Goal: Check status: Check status

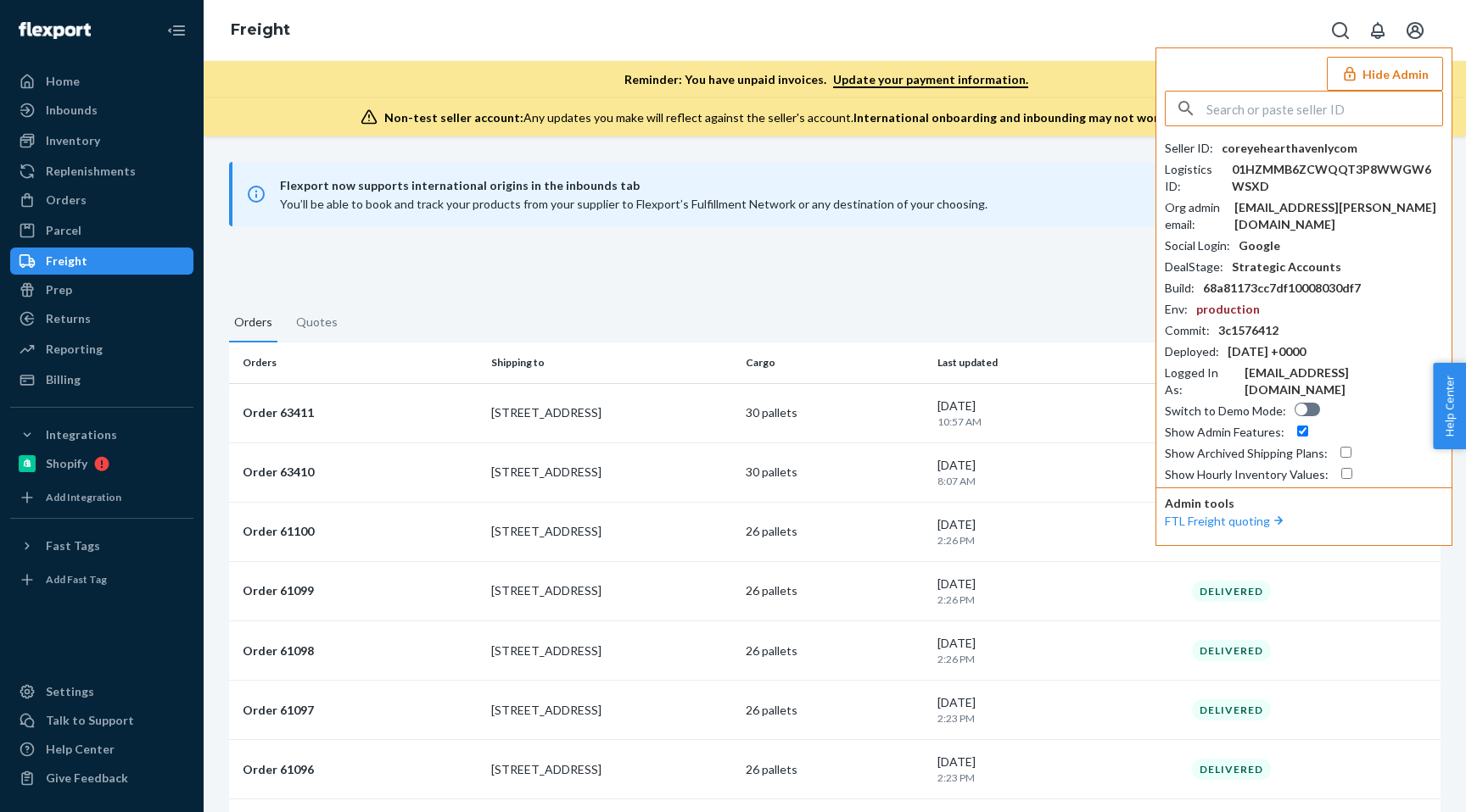
click at [823, 234] on div "Flexport now supports international origins in the inbounds tab You’ll be able …" at bounding box center [834, 475] width 1262 height 676
click at [123, 203] on div "Orders" at bounding box center [101, 199] width 180 height 24
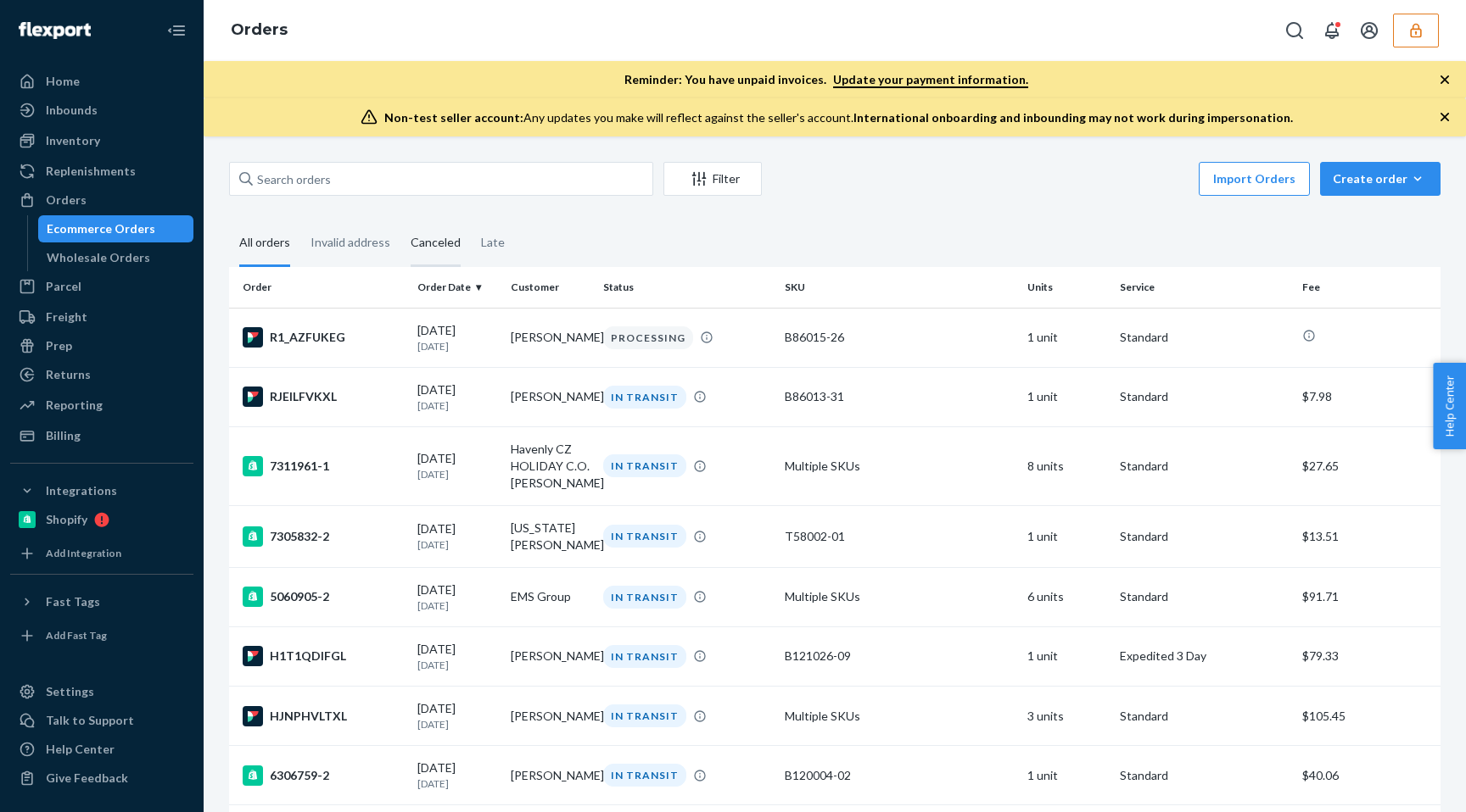
click at [410, 249] on div "Canceled" at bounding box center [435, 243] width 50 height 47
click at [400, 220] on input "Canceled" at bounding box center [400, 220] width 0 height 0
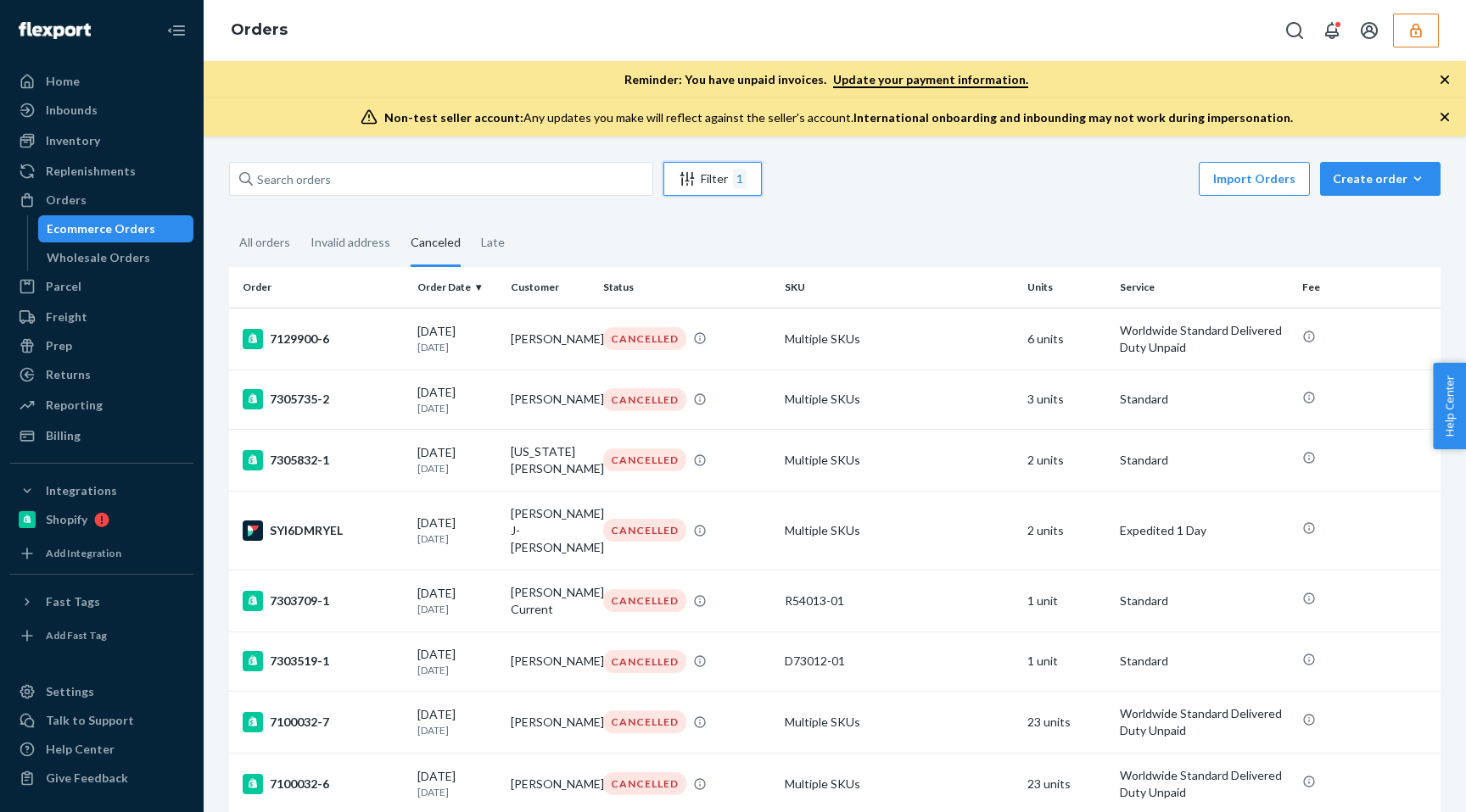
click at [708, 176] on div "Filter 1" at bounding box center [713, 179] width 97 height 20
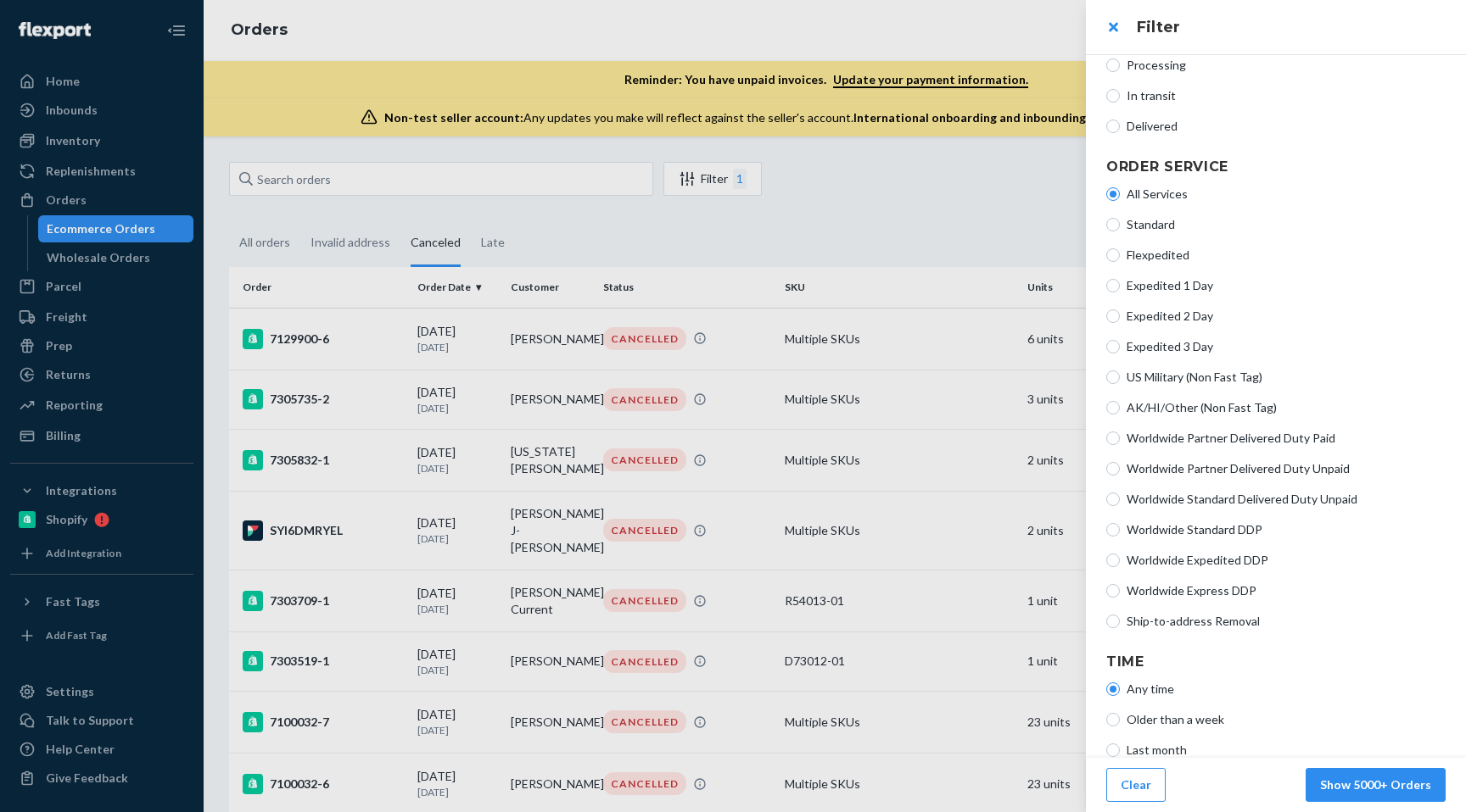
scroll to position [259, 0]
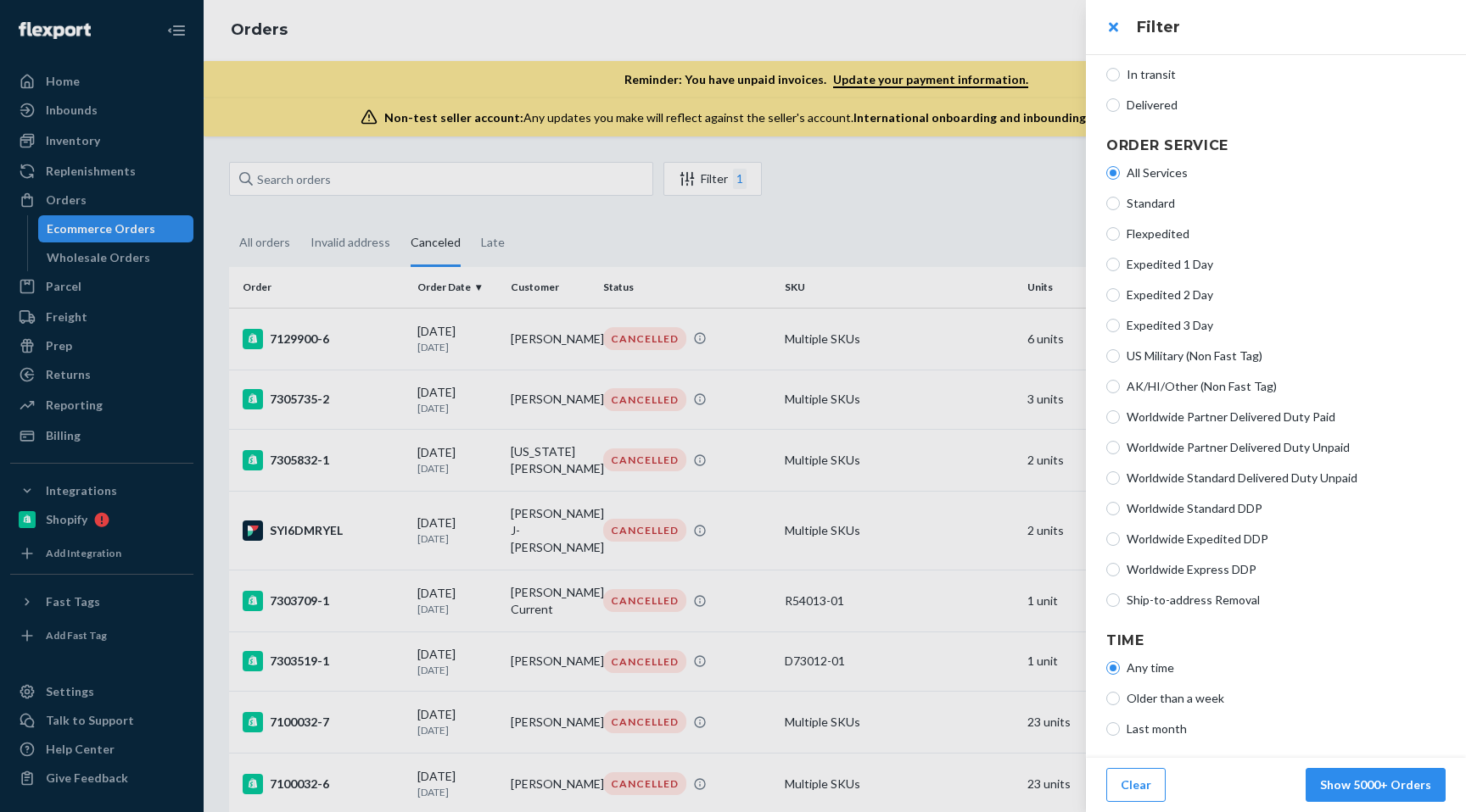
click at [872, 208] on div at bounding box center [733, 406] width 1466 height 812
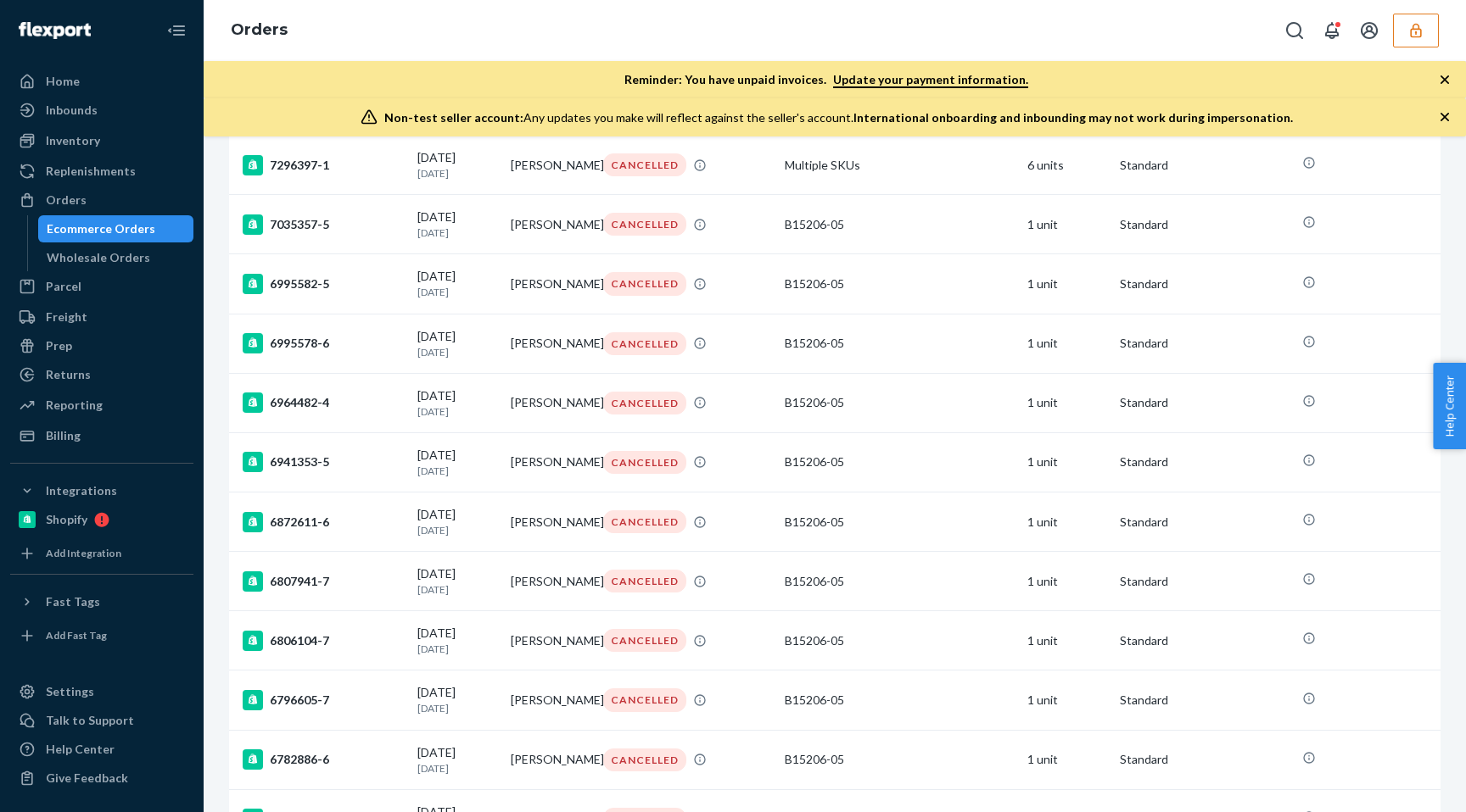
scroll to position [0, 0]
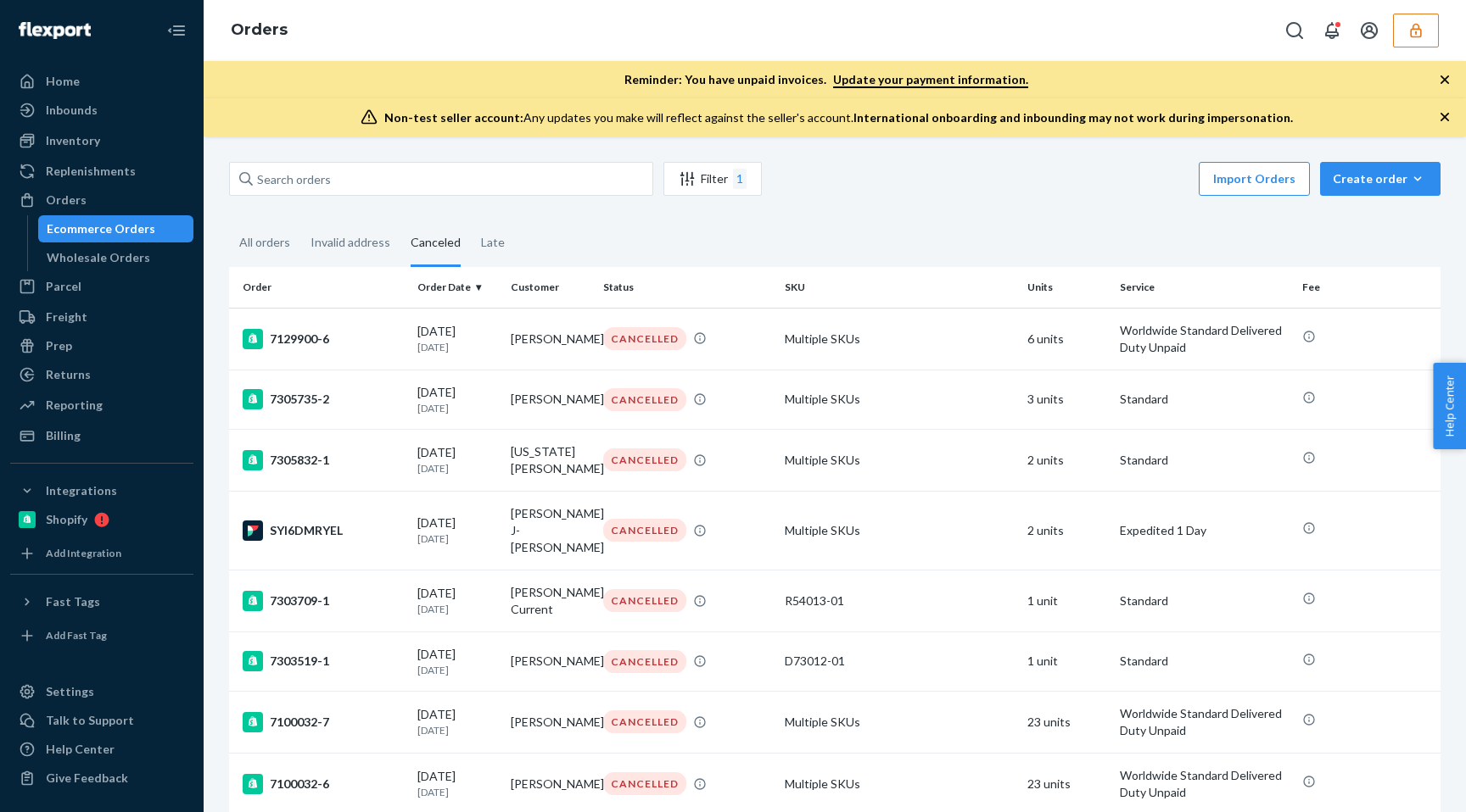
click at [480, 285] on th "Order Date" at bounding box center [456, 287] width 92 height 41
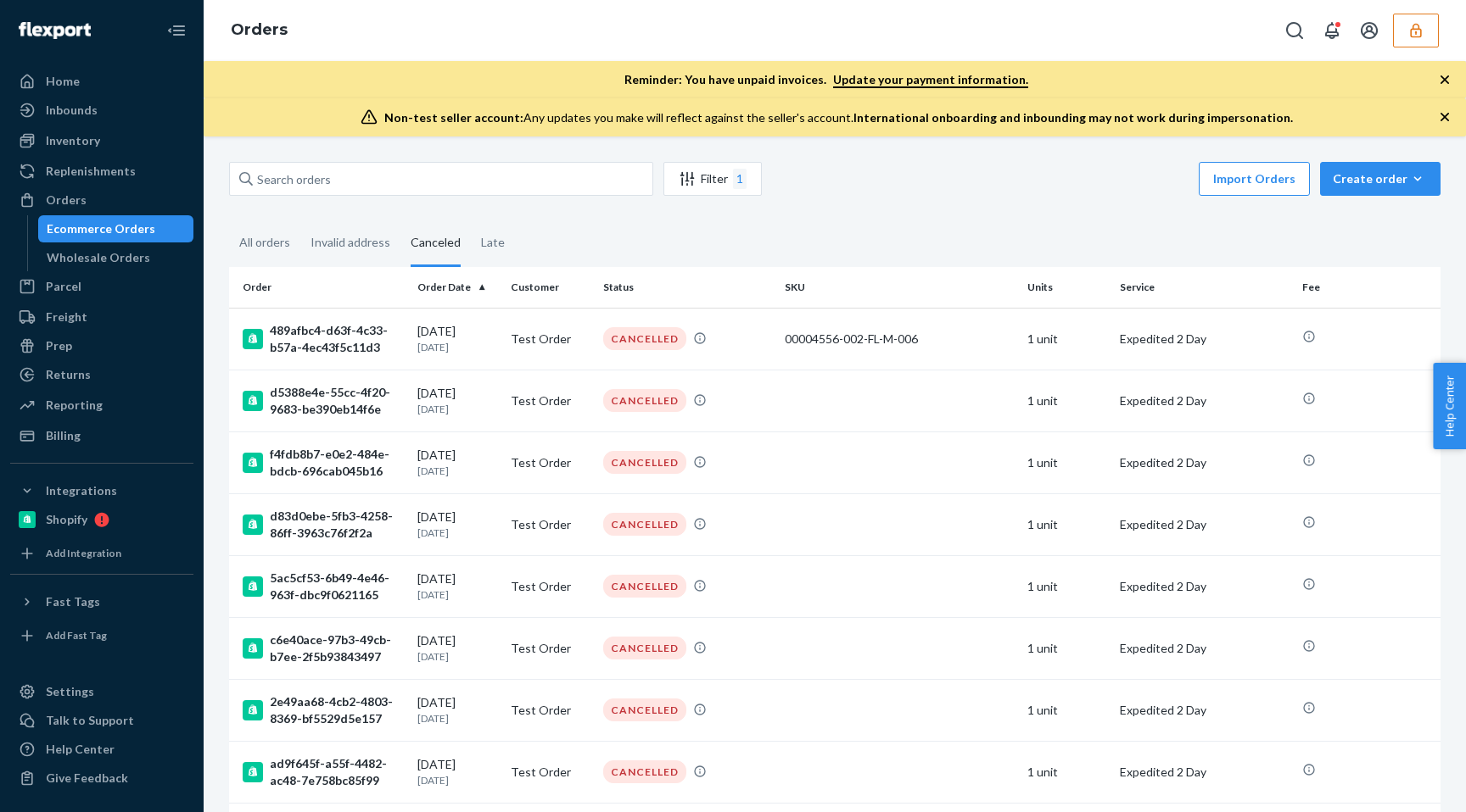
click at [480, 284] on th "Order Date" at bounding box center [456, 287] width 92 height 41
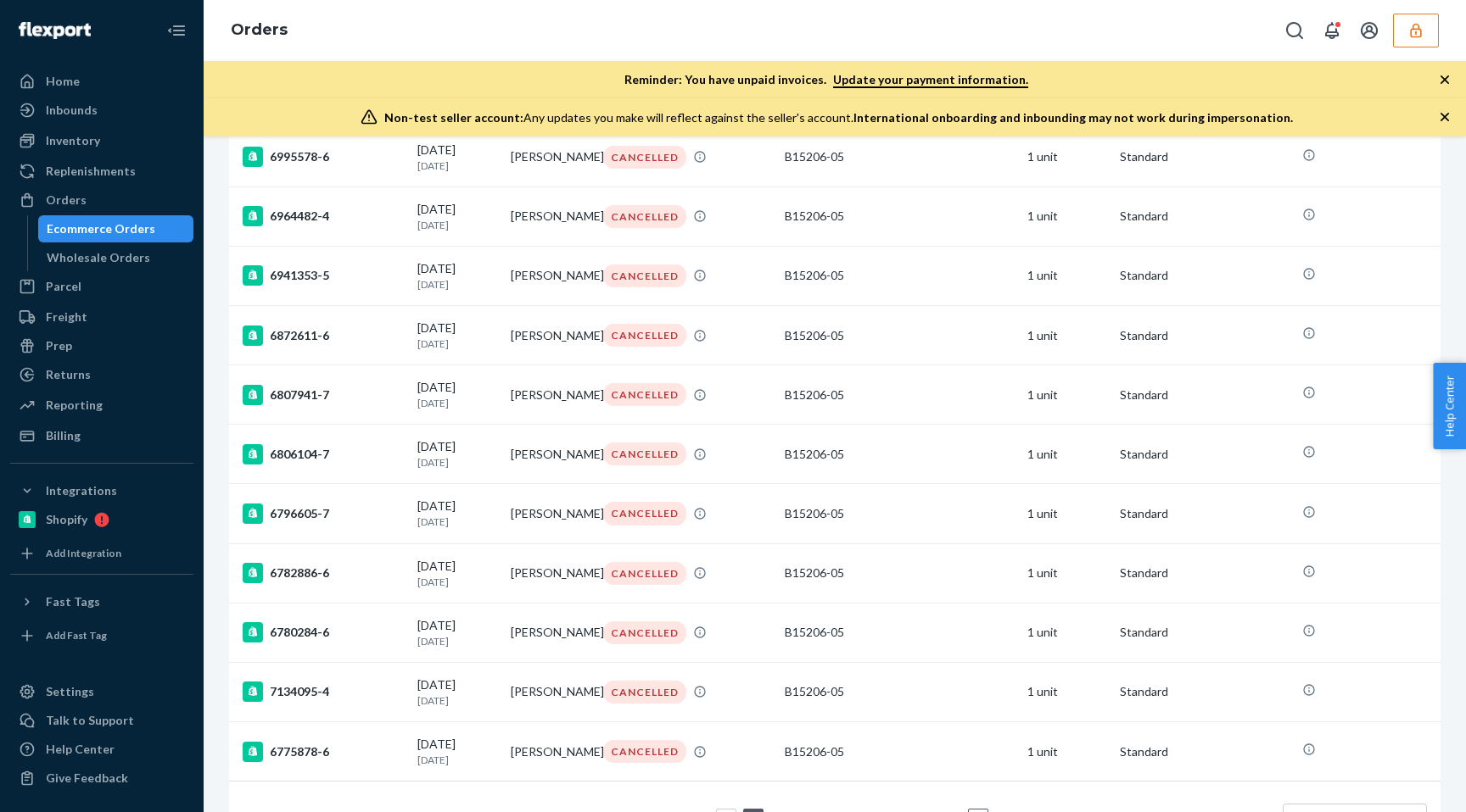
scroll to position [1107, 0]
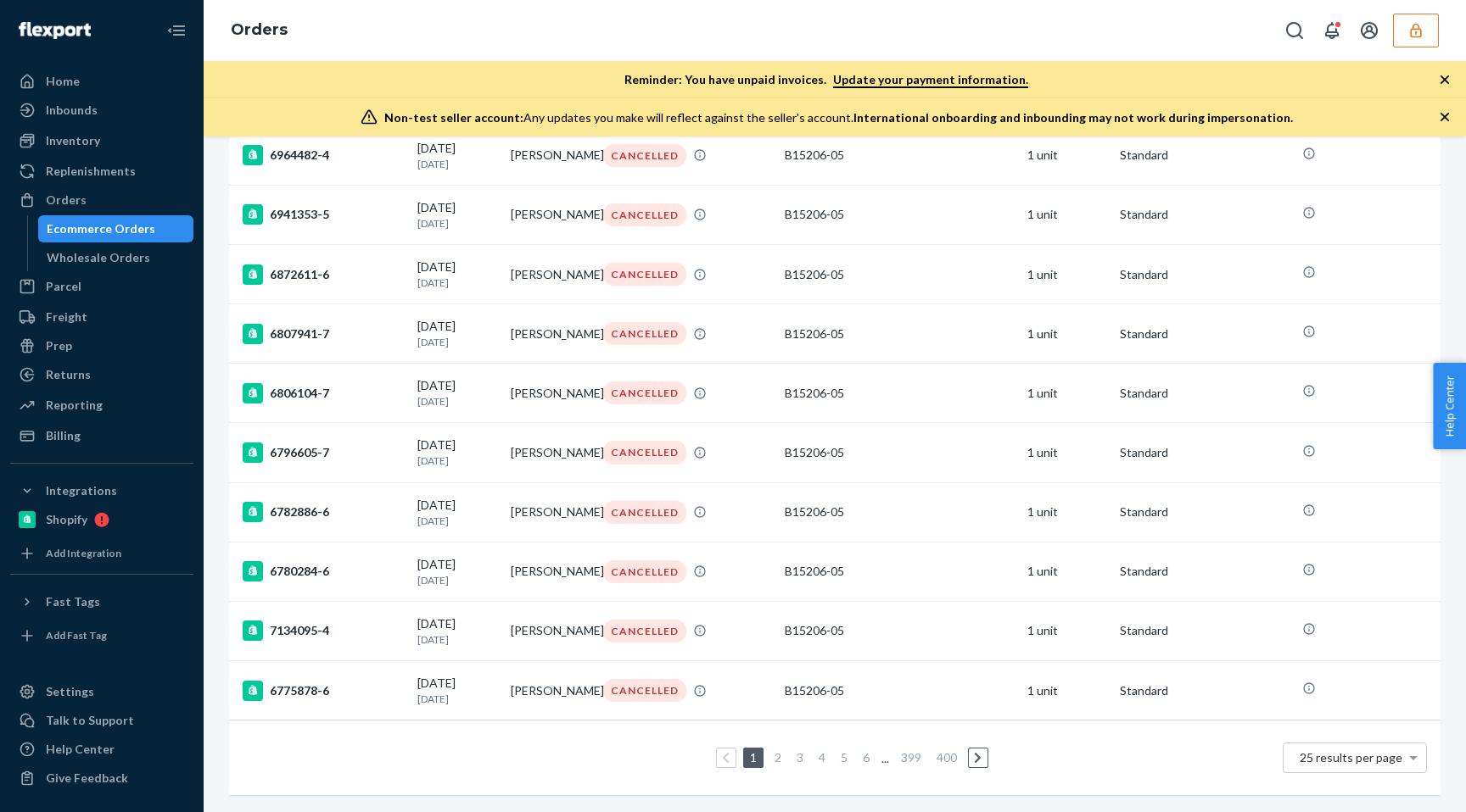
click at [781, 761] on link "2" at bounding box center [778, 757] width 13 height 14
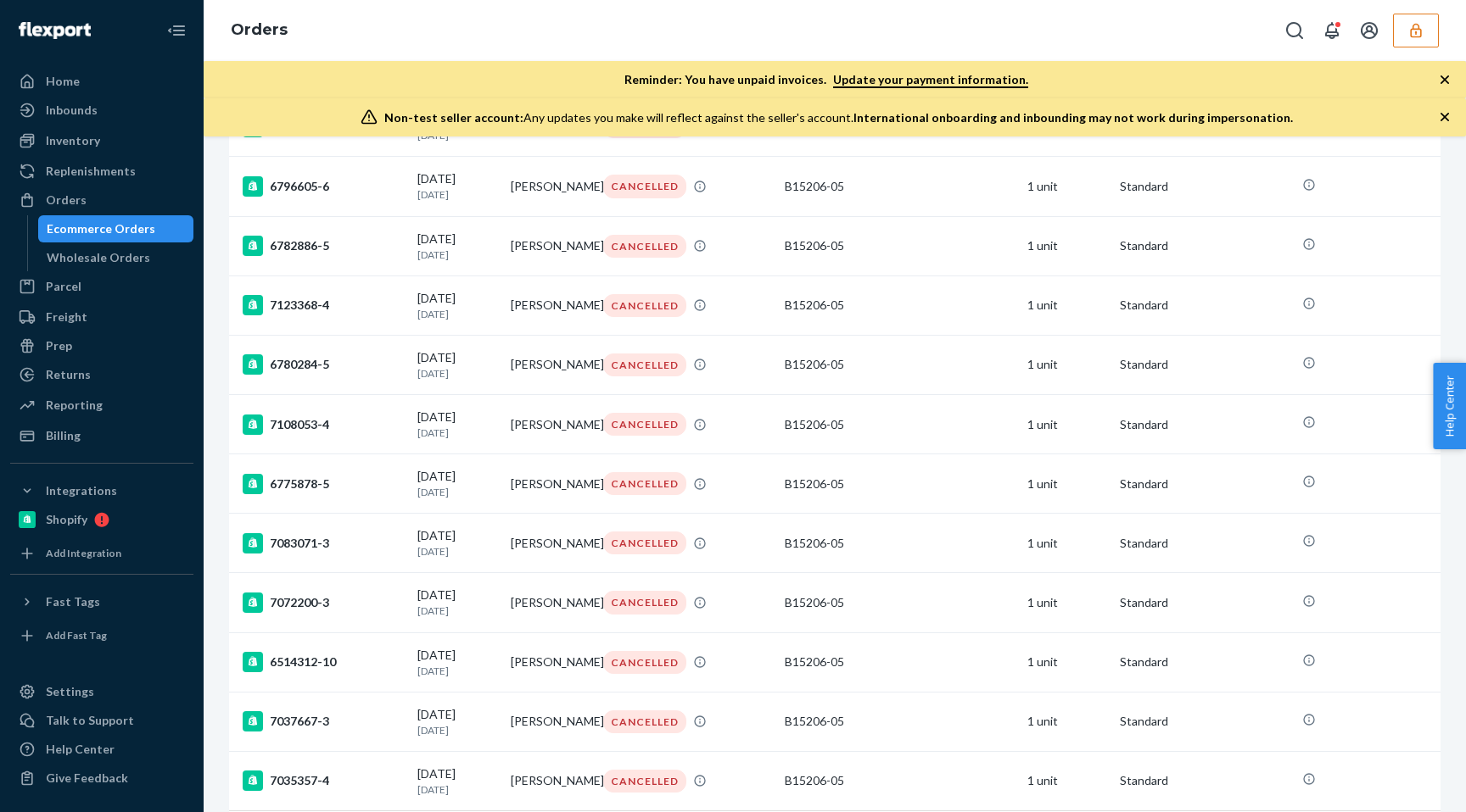
scroll to position [1105, 0]
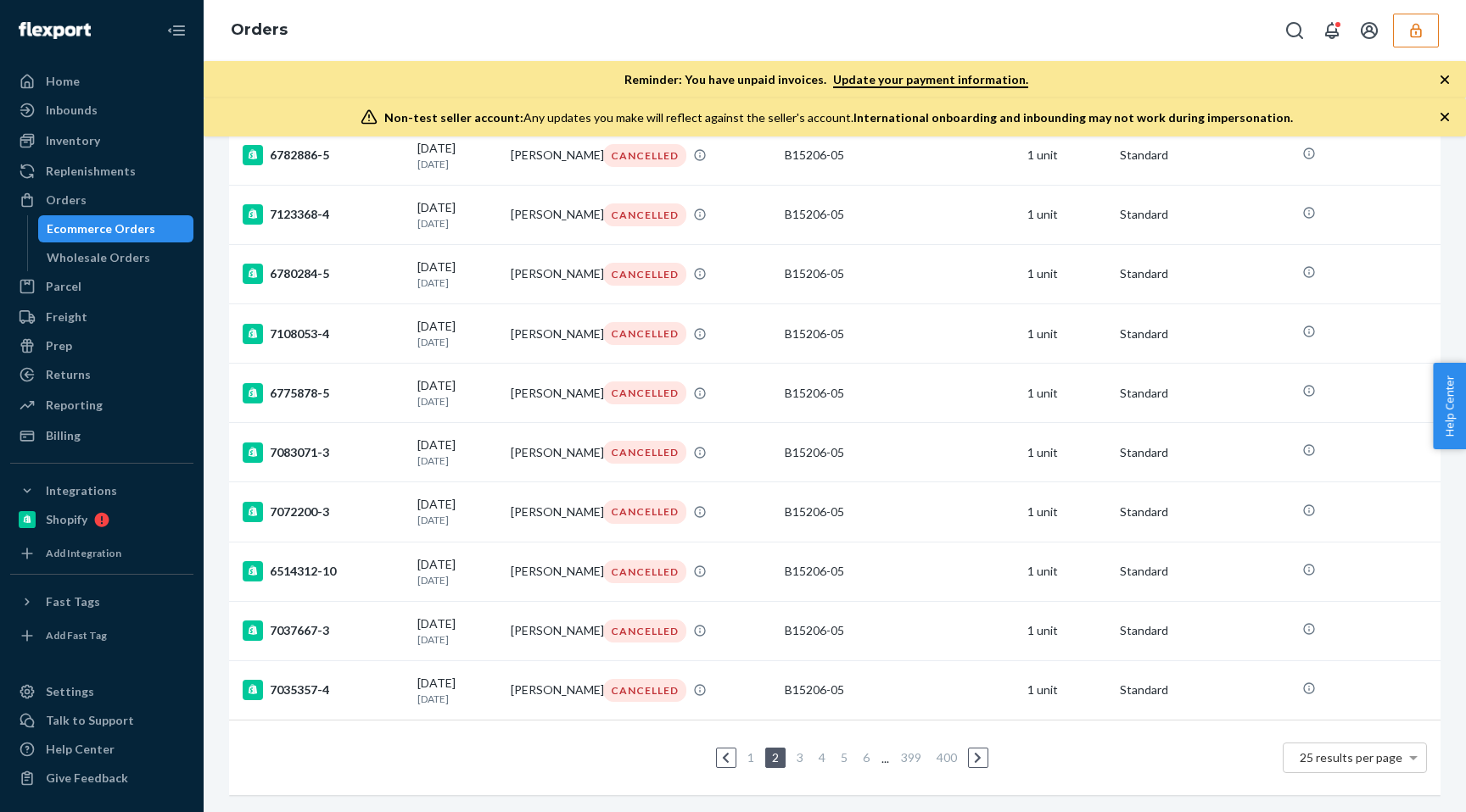
click at [797, 757] on link "3" at bounding box center [800, 757] width 13 height 14
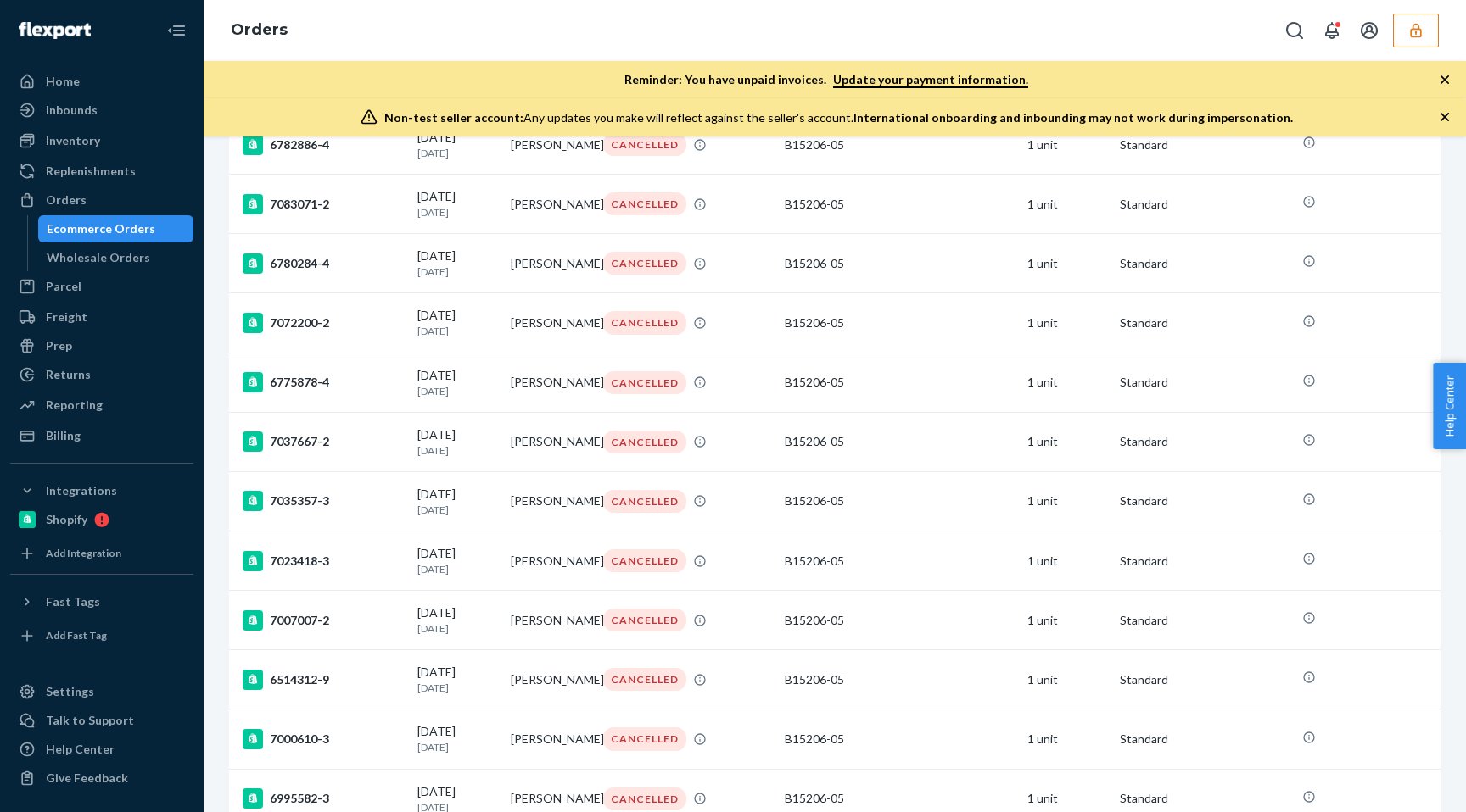
scroll to position [1103, 0]
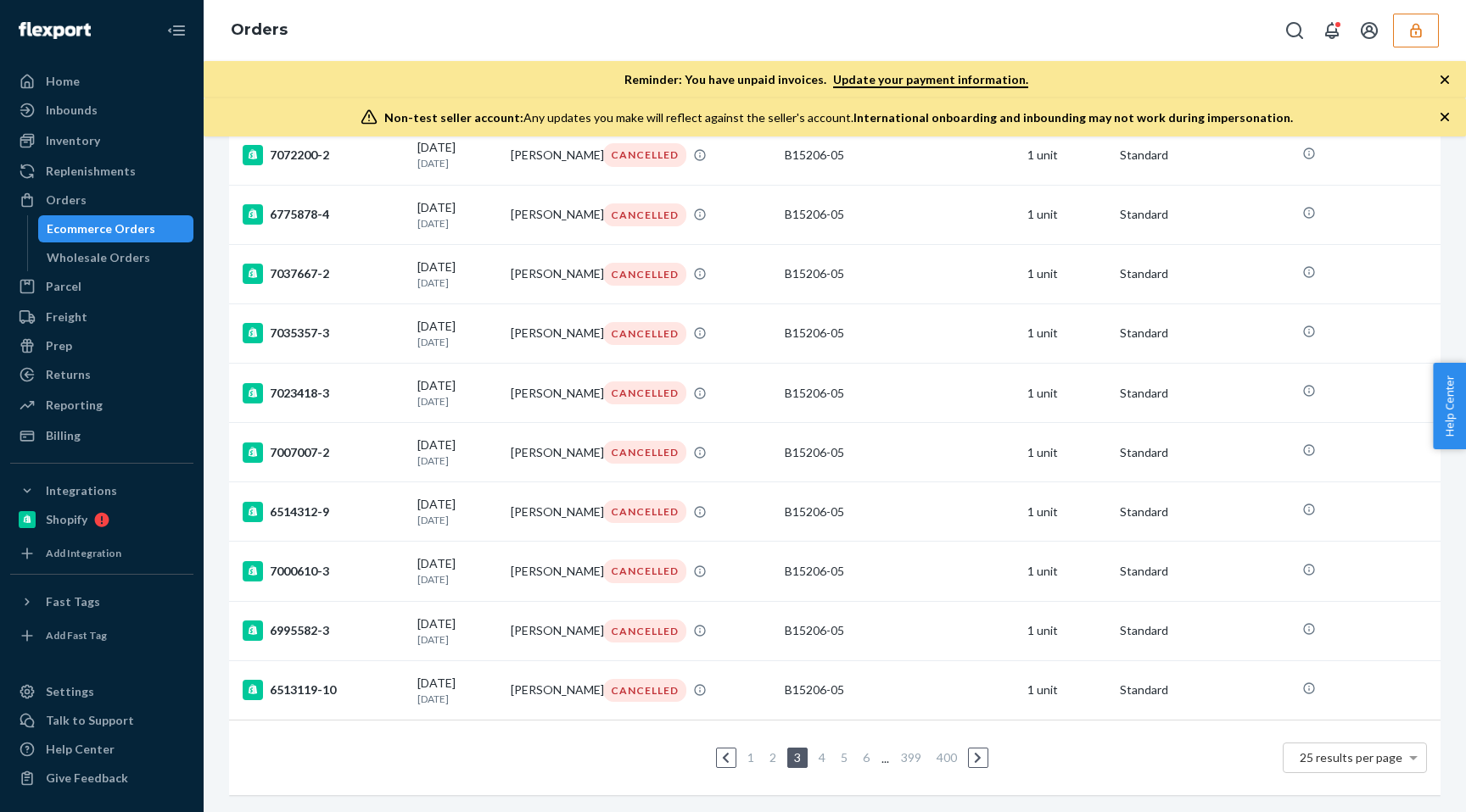
click at [751, 760] on link "1" at bounding box center [751, 757] width 13 height 14
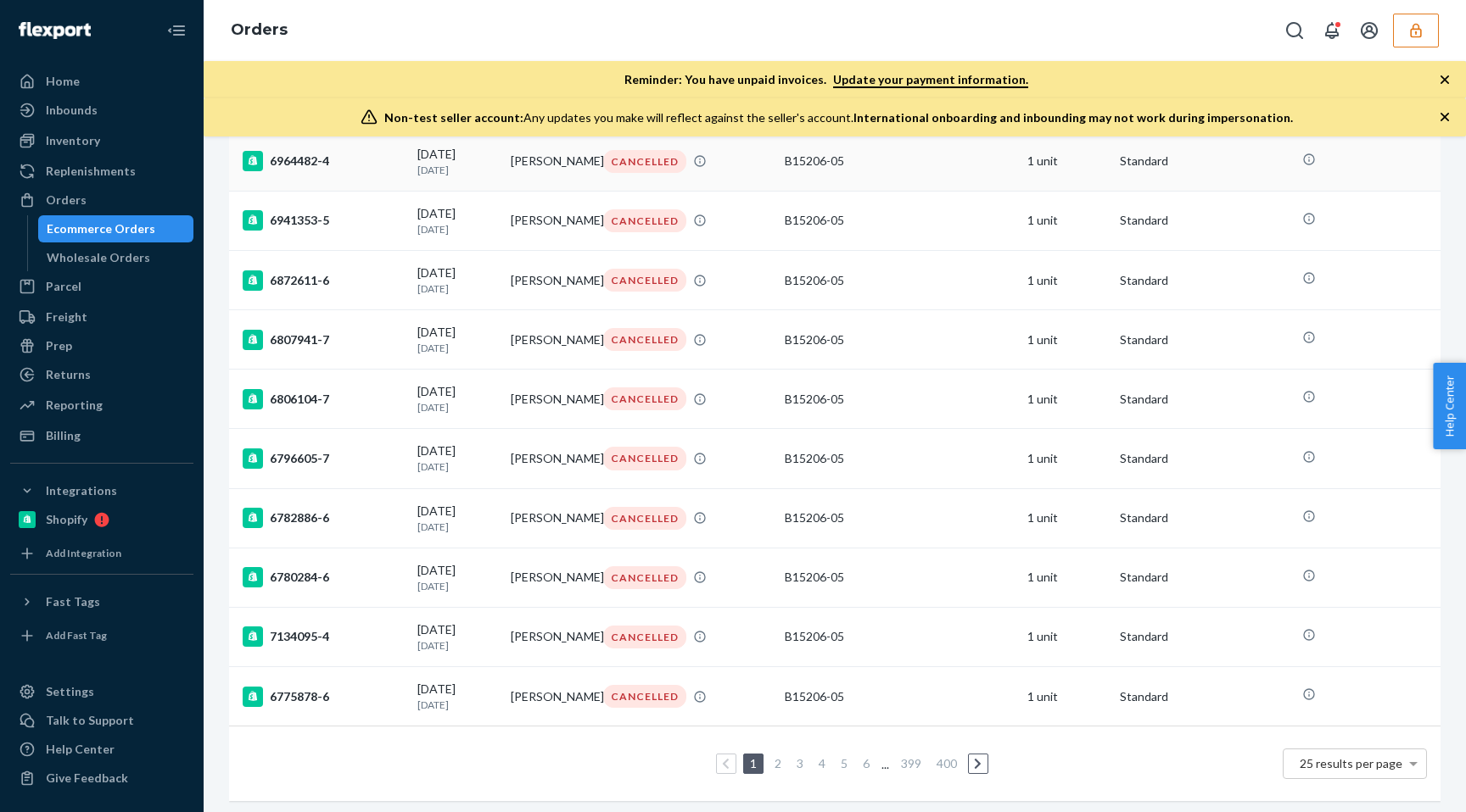
scroll to position [1107, 0]
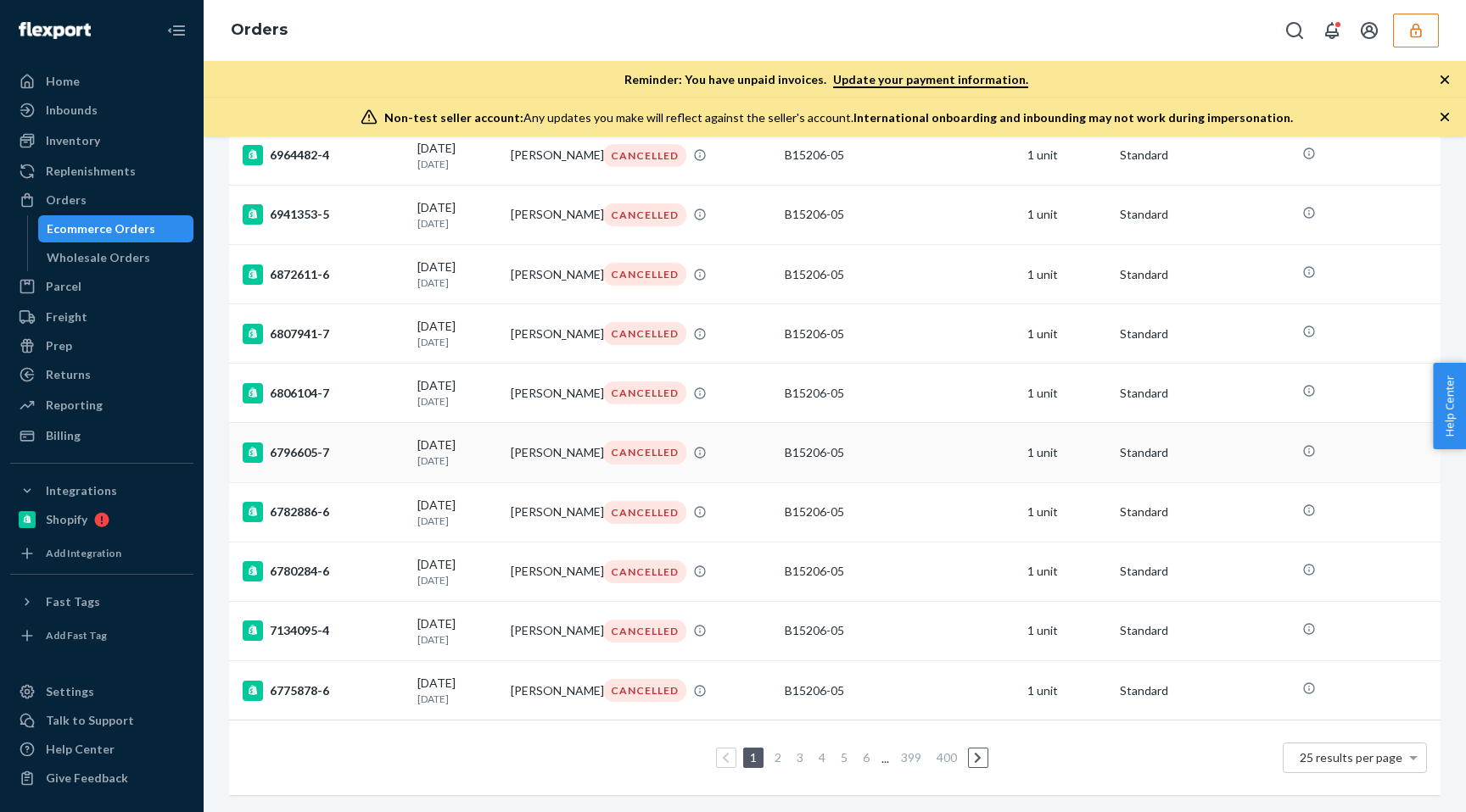
click at [830, 462] on td "B15206-05" at bounding box center [899, 452] width 242 height 59
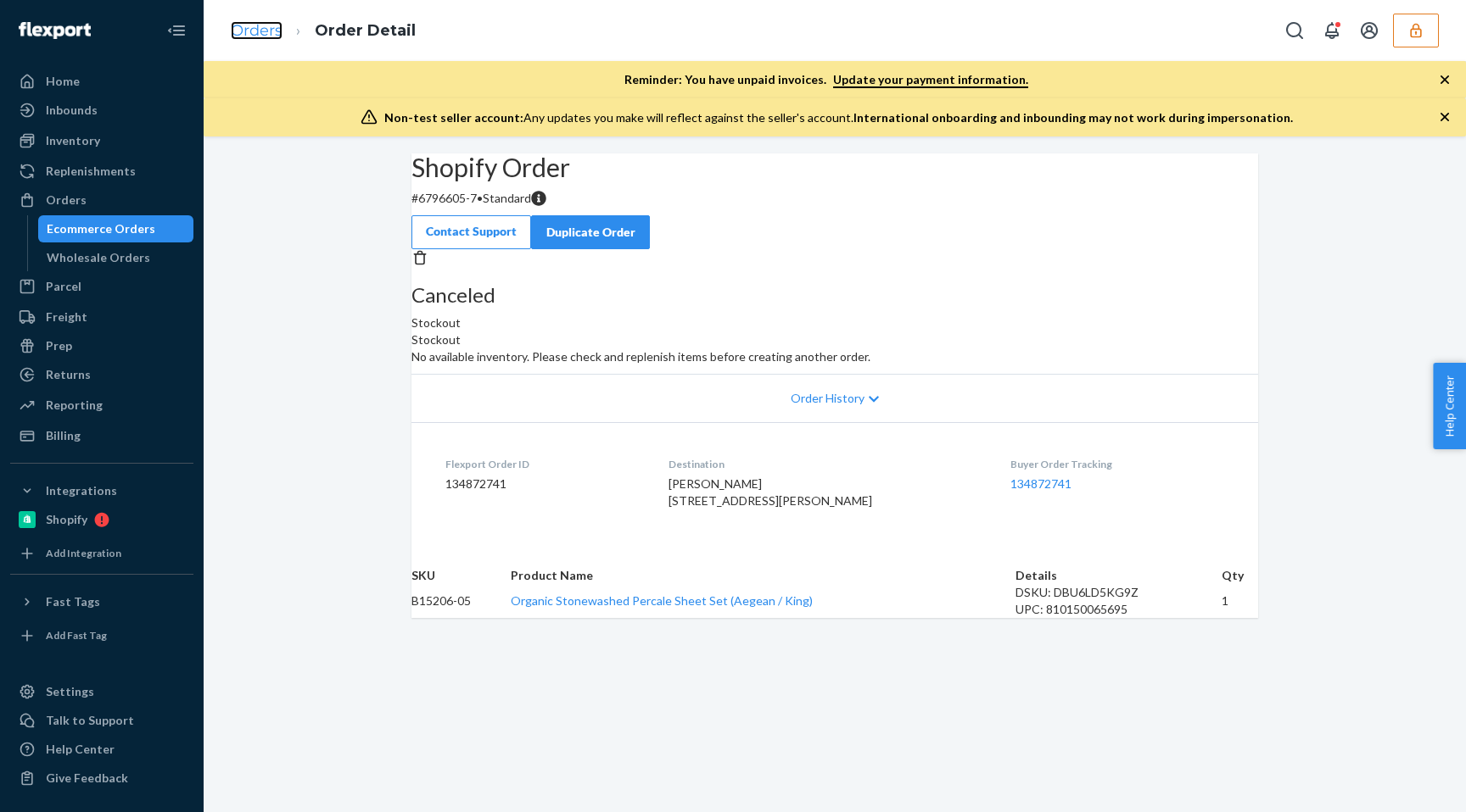
click at [273, 31] on link "Orders" at bounding box center [257, 30] width 51 height 19
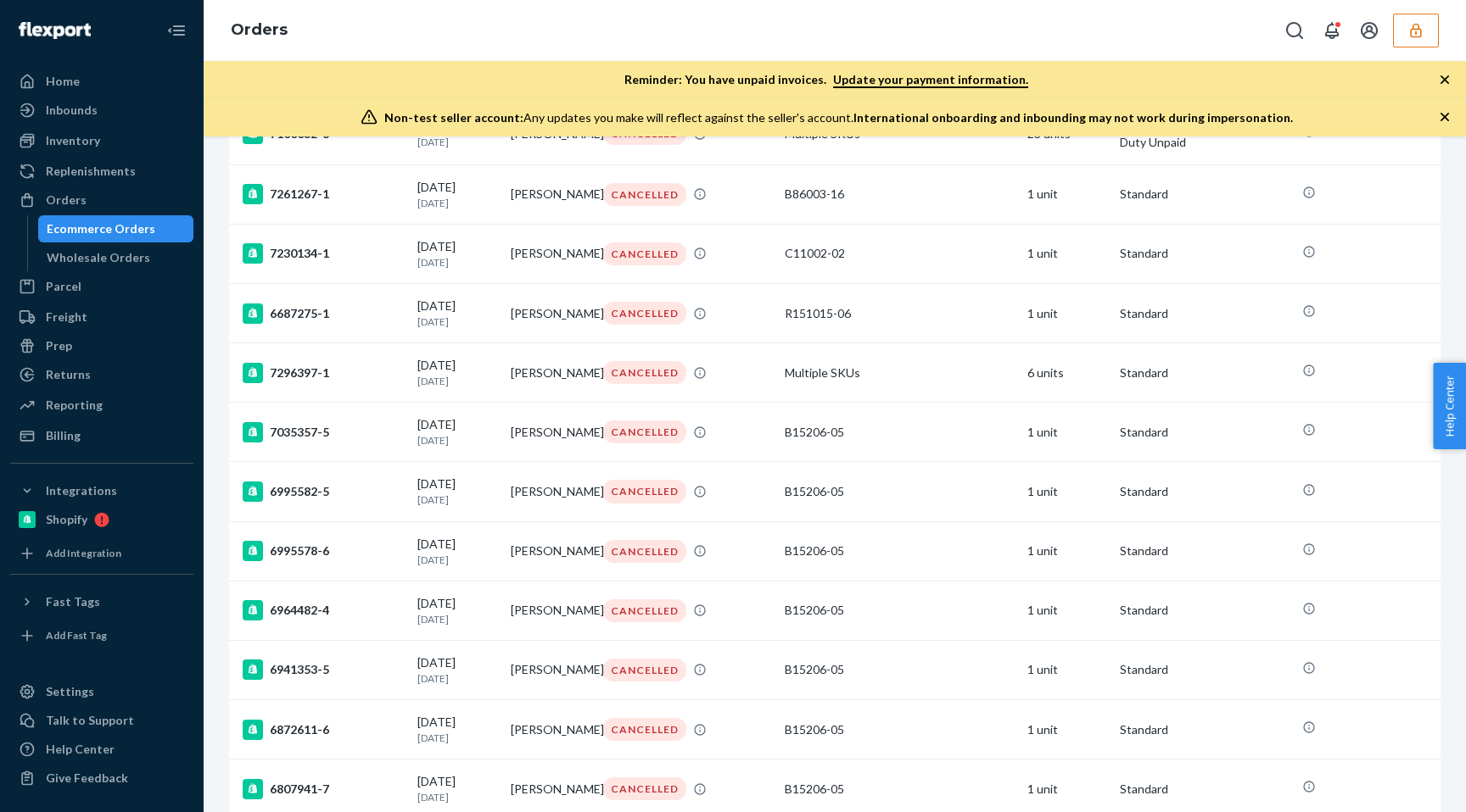
scroll to position [1107, 0]
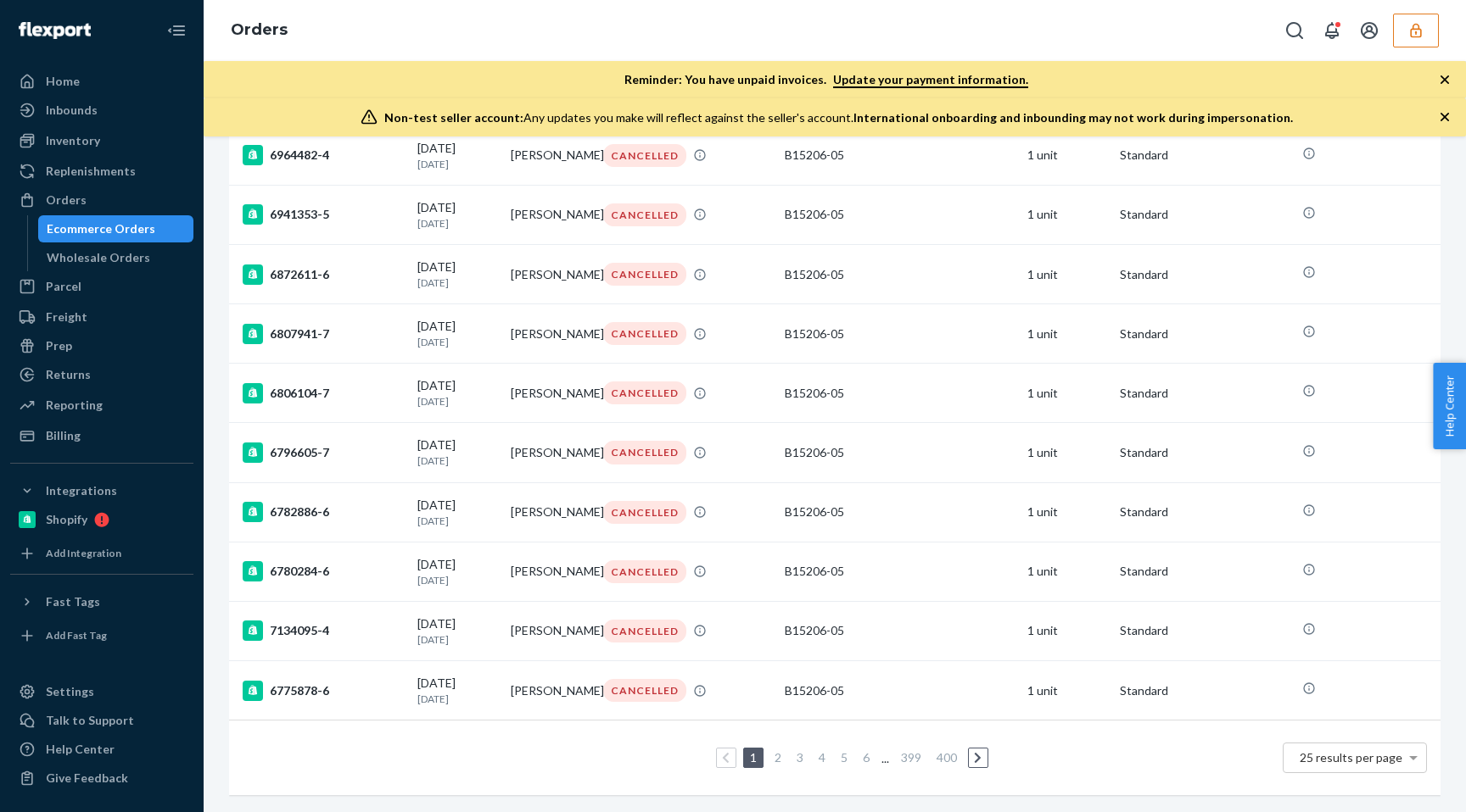
click at [781, 763] on link "2" at bounding box center [778, 757] width 13 height 14
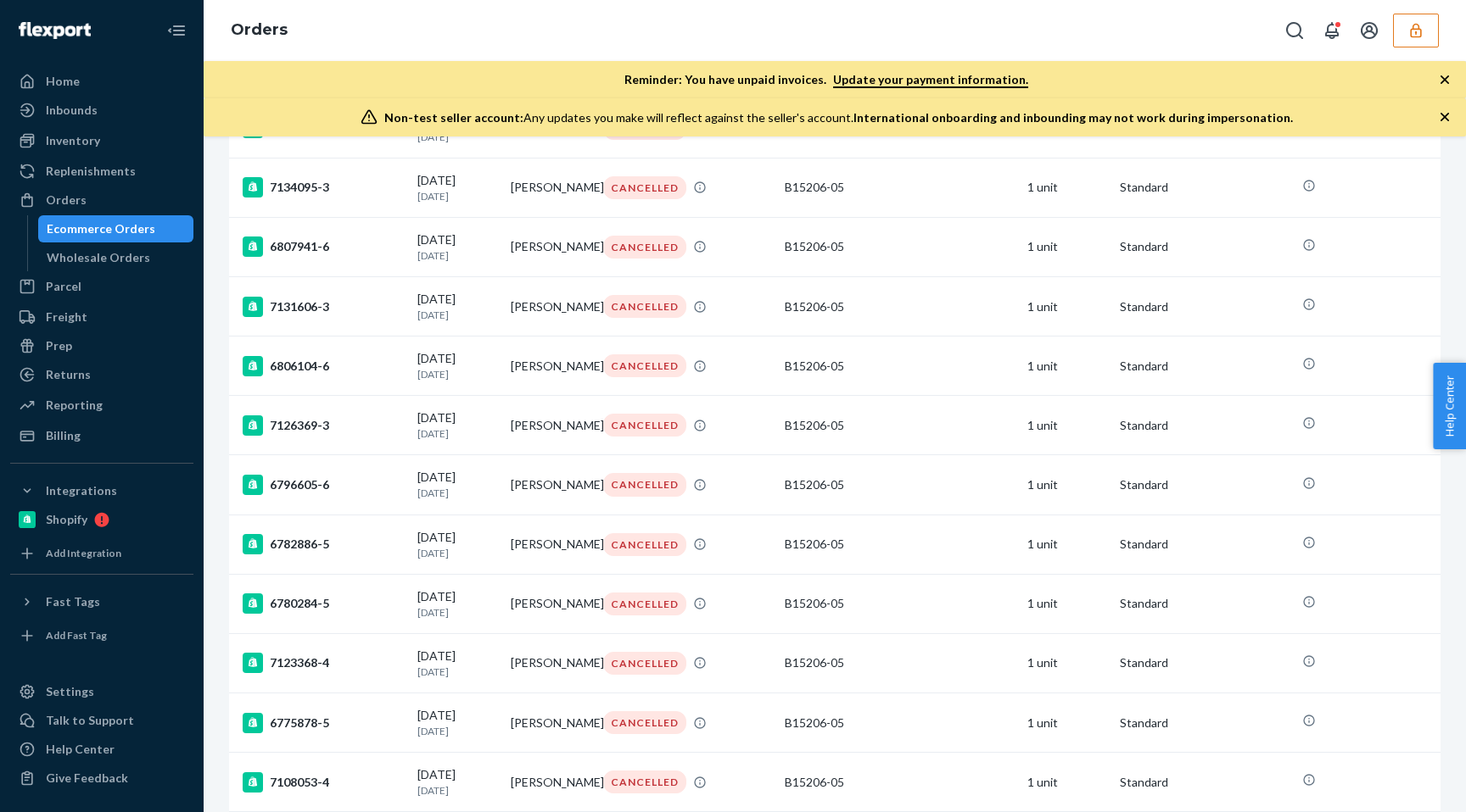
scroll to position [1105, 0]
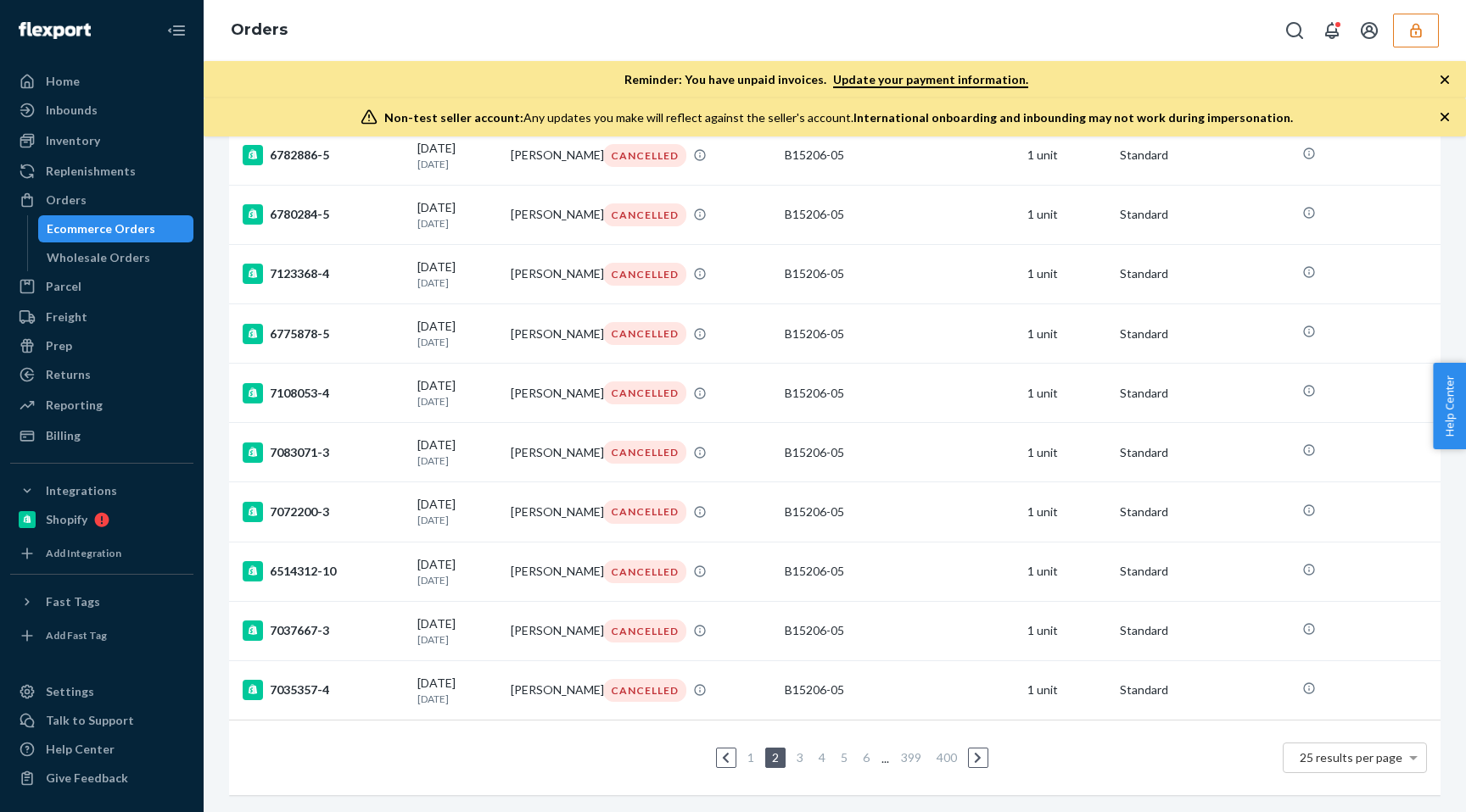
click at [797, 759] on link "3" at bounding box center [800, 757] width 13 height 14
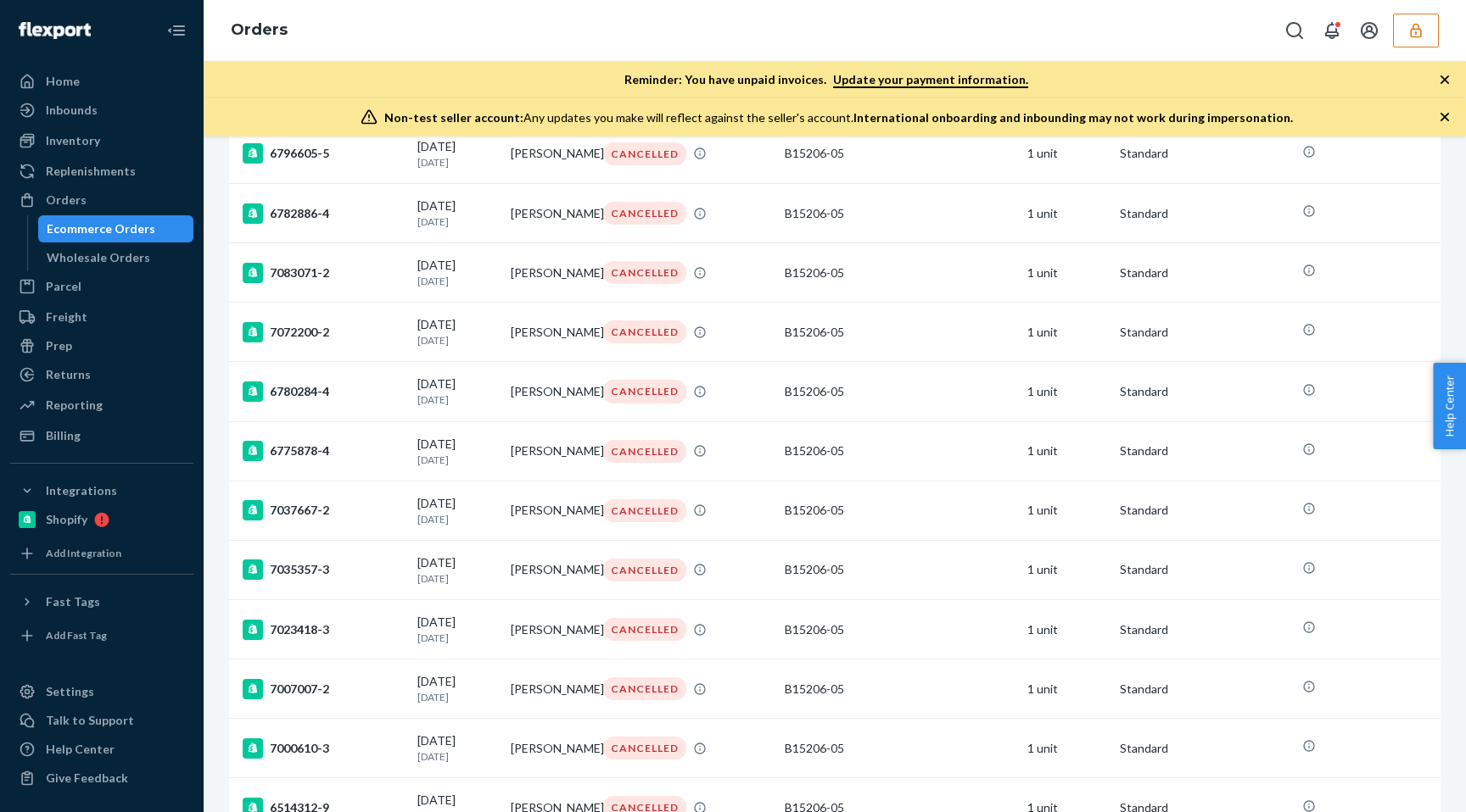
scroll to position [1103, 0]
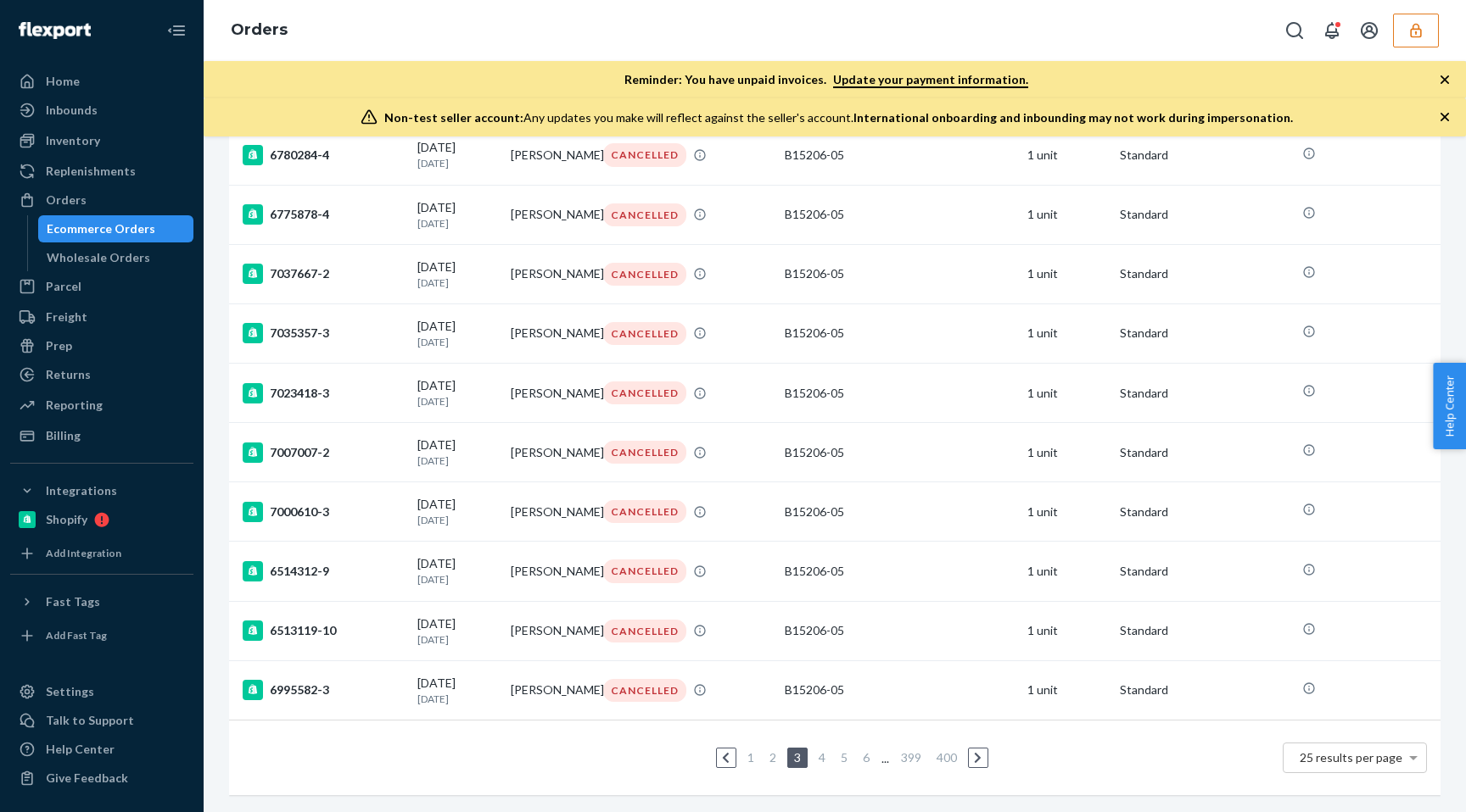
click at [823, 756] on link "4" at bounding box center [822, 757] width 13 height 14
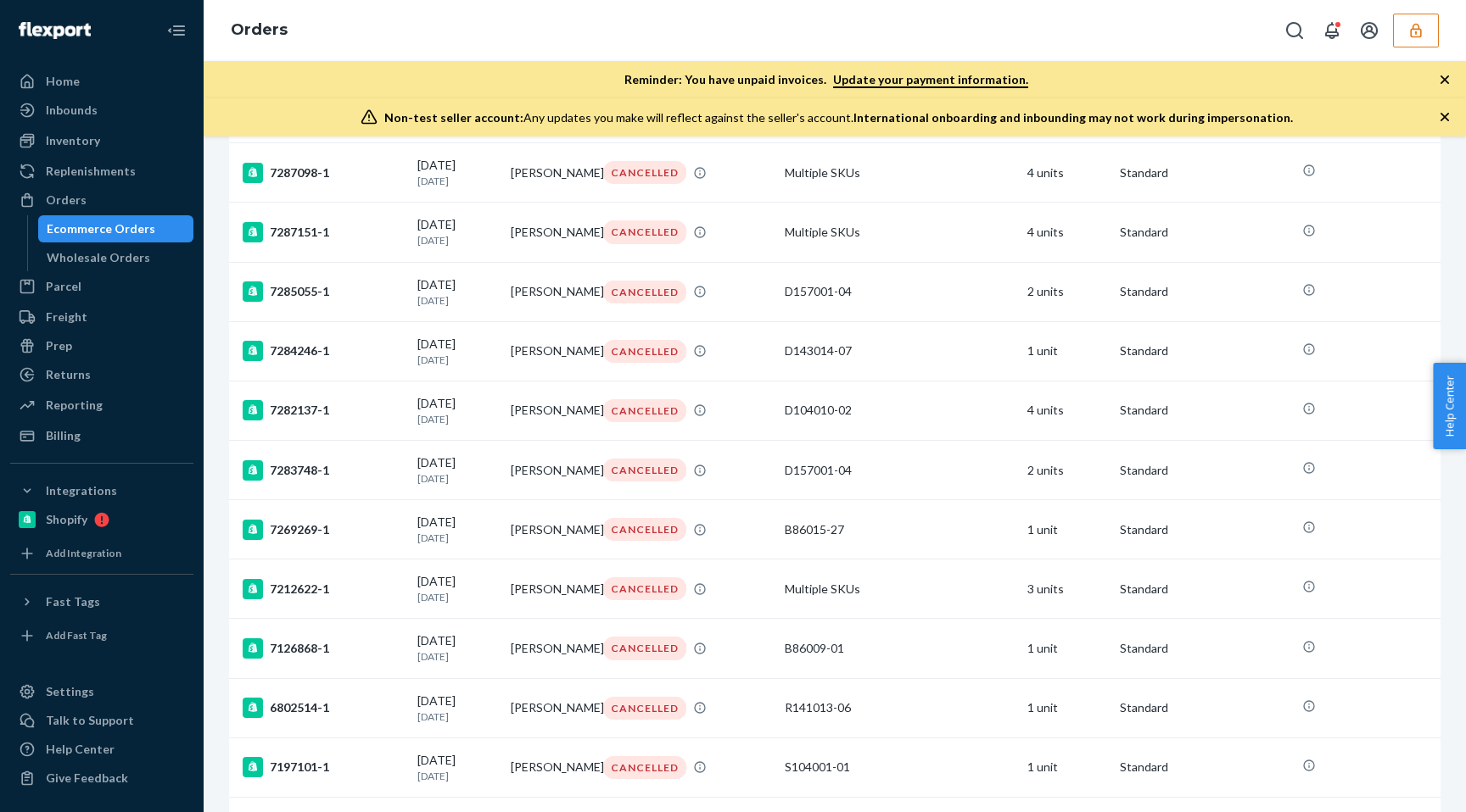
scroll to position [1103, 0]
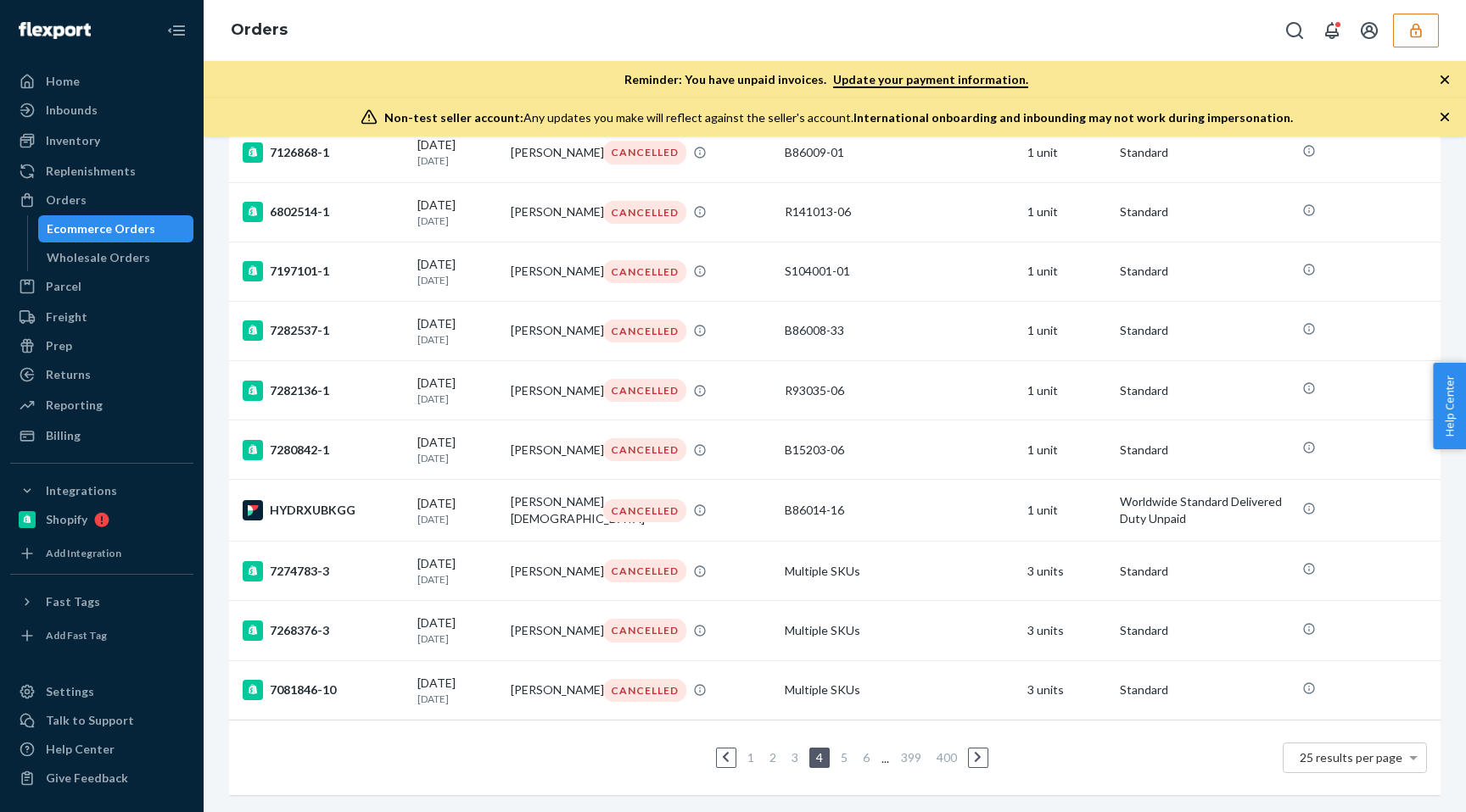
click at [751, 763] on link "1" at bounding box center [751, 757] width 13 height 14
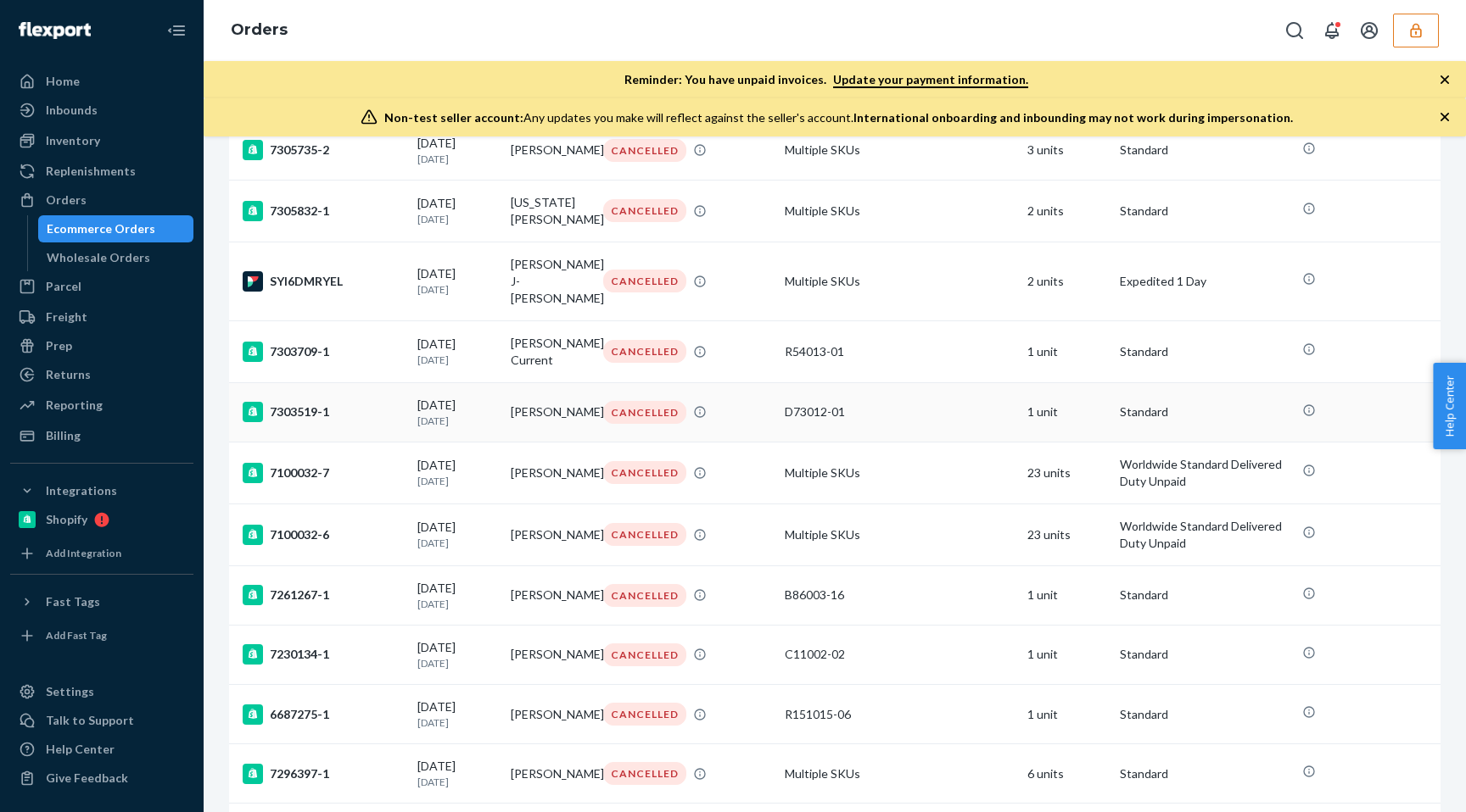
scroll to position [269, 0]
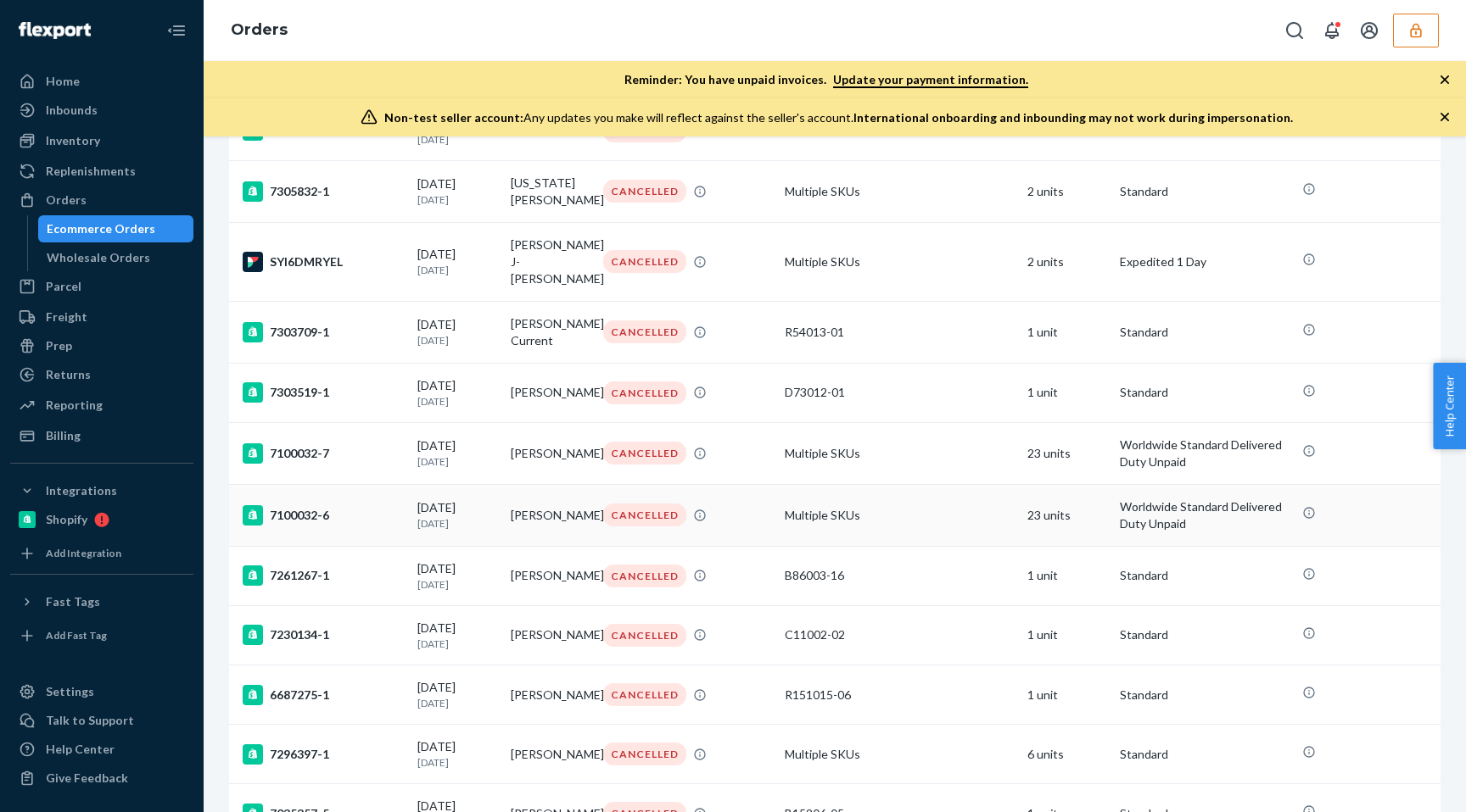
click at [925, 490] on td "Multiple SKUs" at bounding box center [899, 515] width 242 height 62
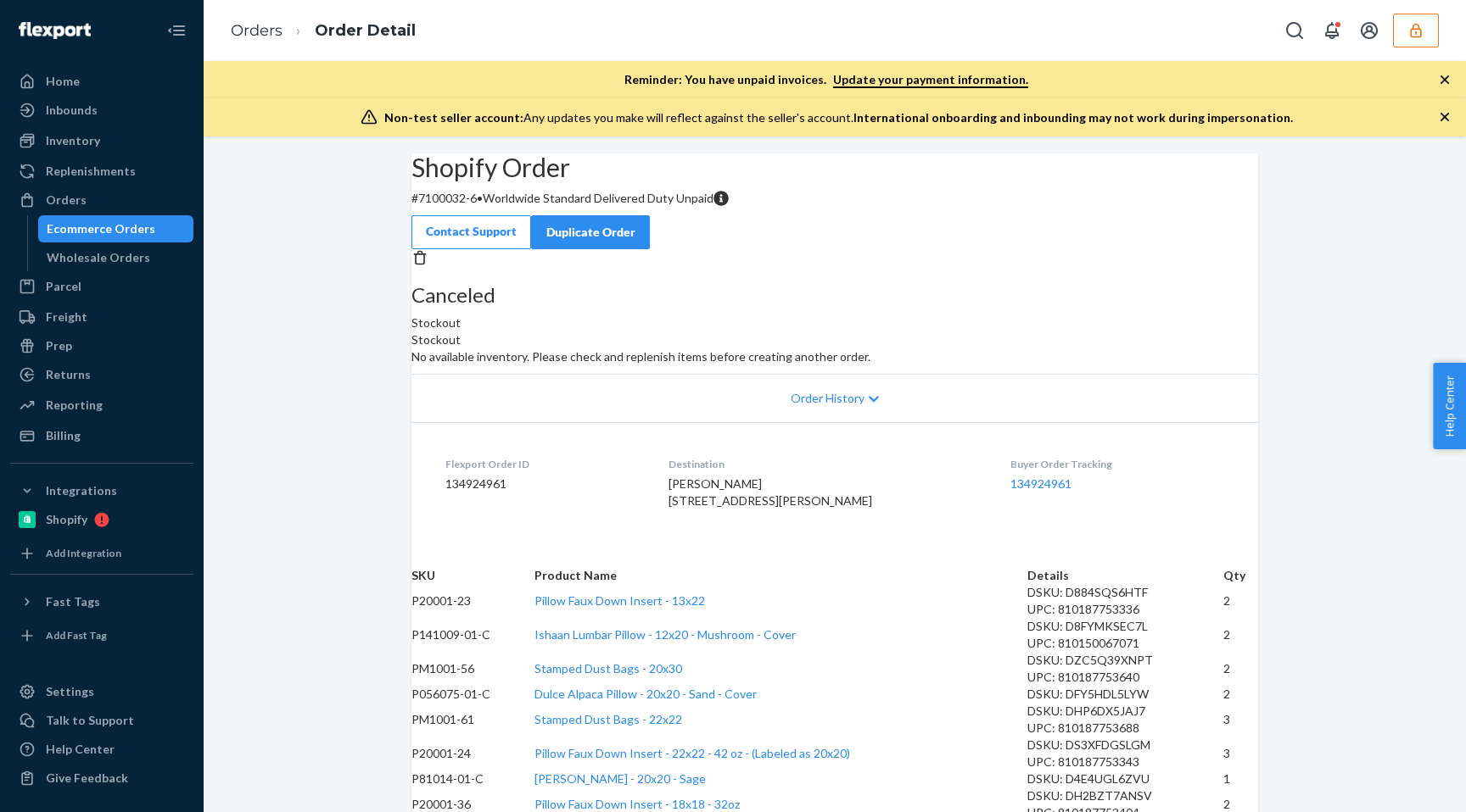
click at [872, 406] on icon at bounding box center [873, 399] width 10 height 11
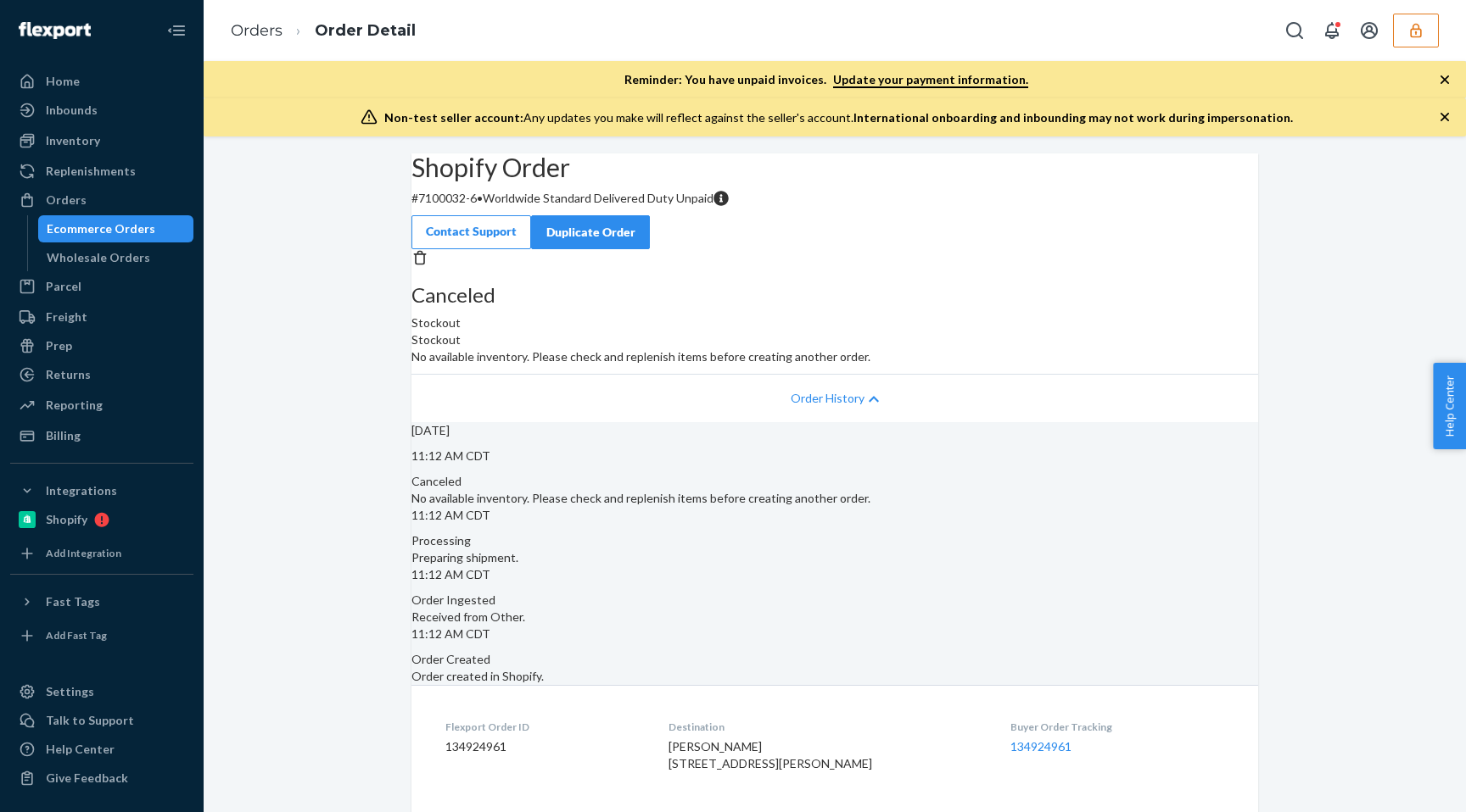
click at [872, 406] on icon at bounding box center [873, 399] width 10 height 11
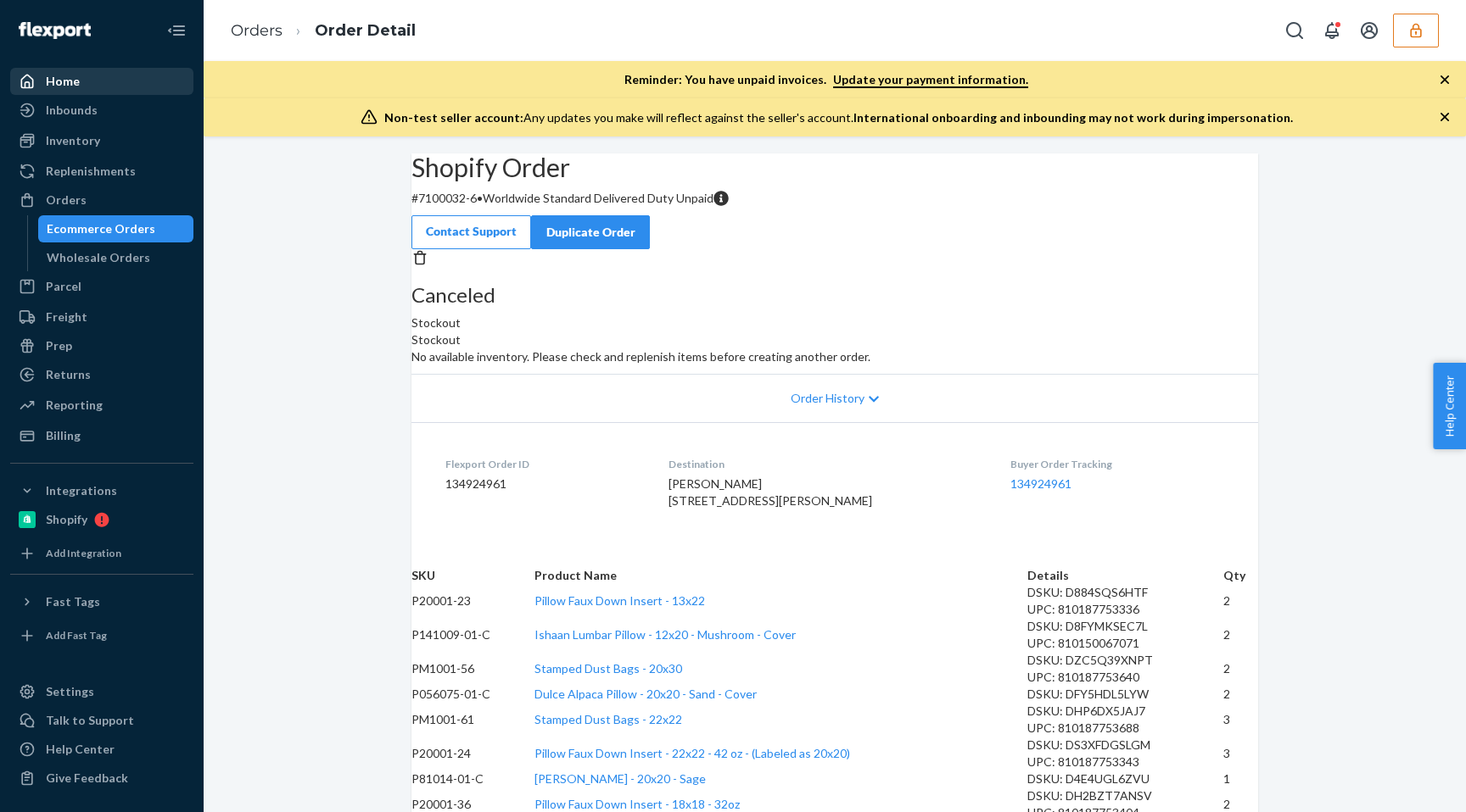
click at [81, 79] on div "Home" at bounding box center [101, 81] width 180 height 24
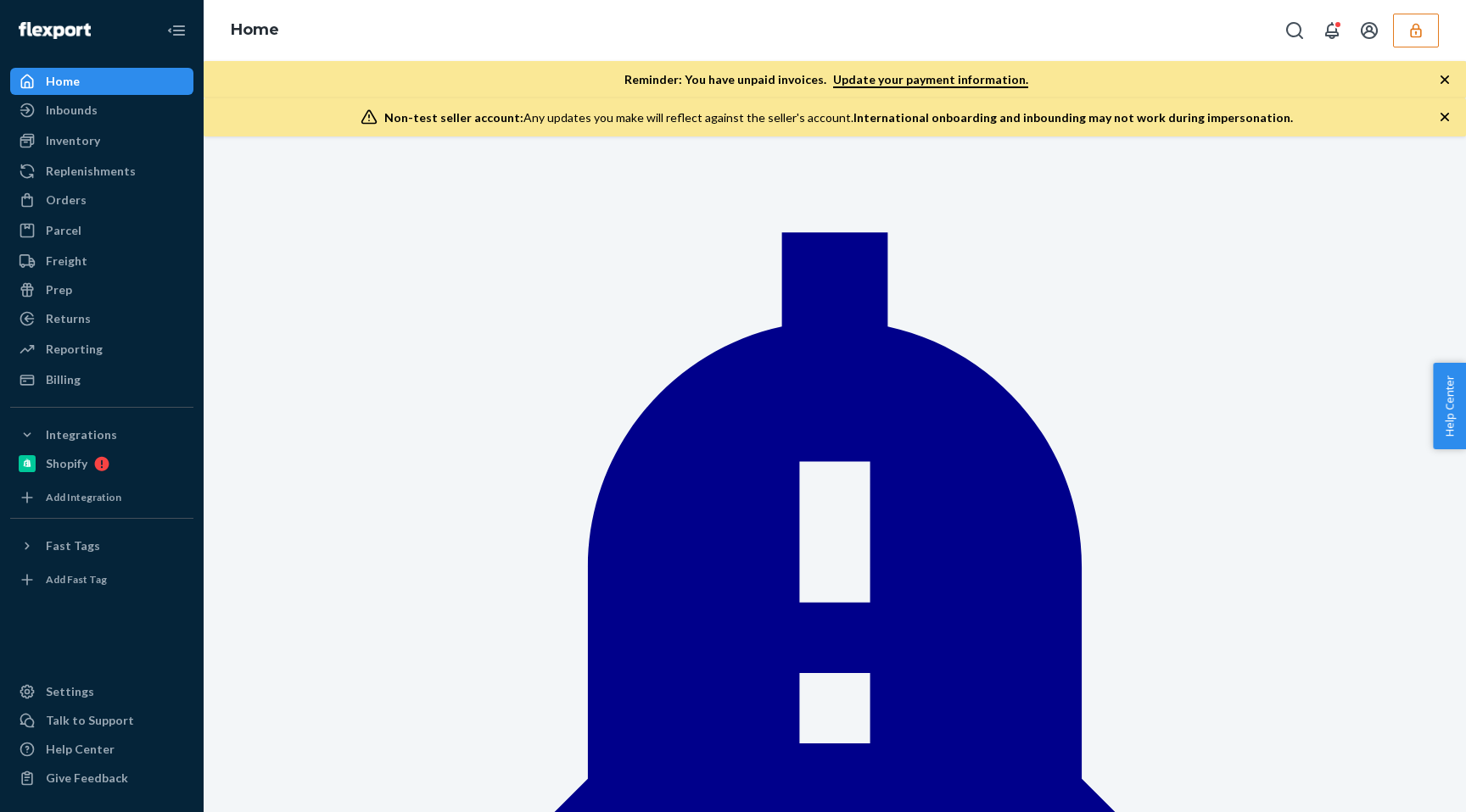
click at [1442, 35] on div "Home" at bounding box center [834, 30] width 1262 height 61
click at [1425, 35] on button "button" at bounding box center [1416, 30] width 46 height 34
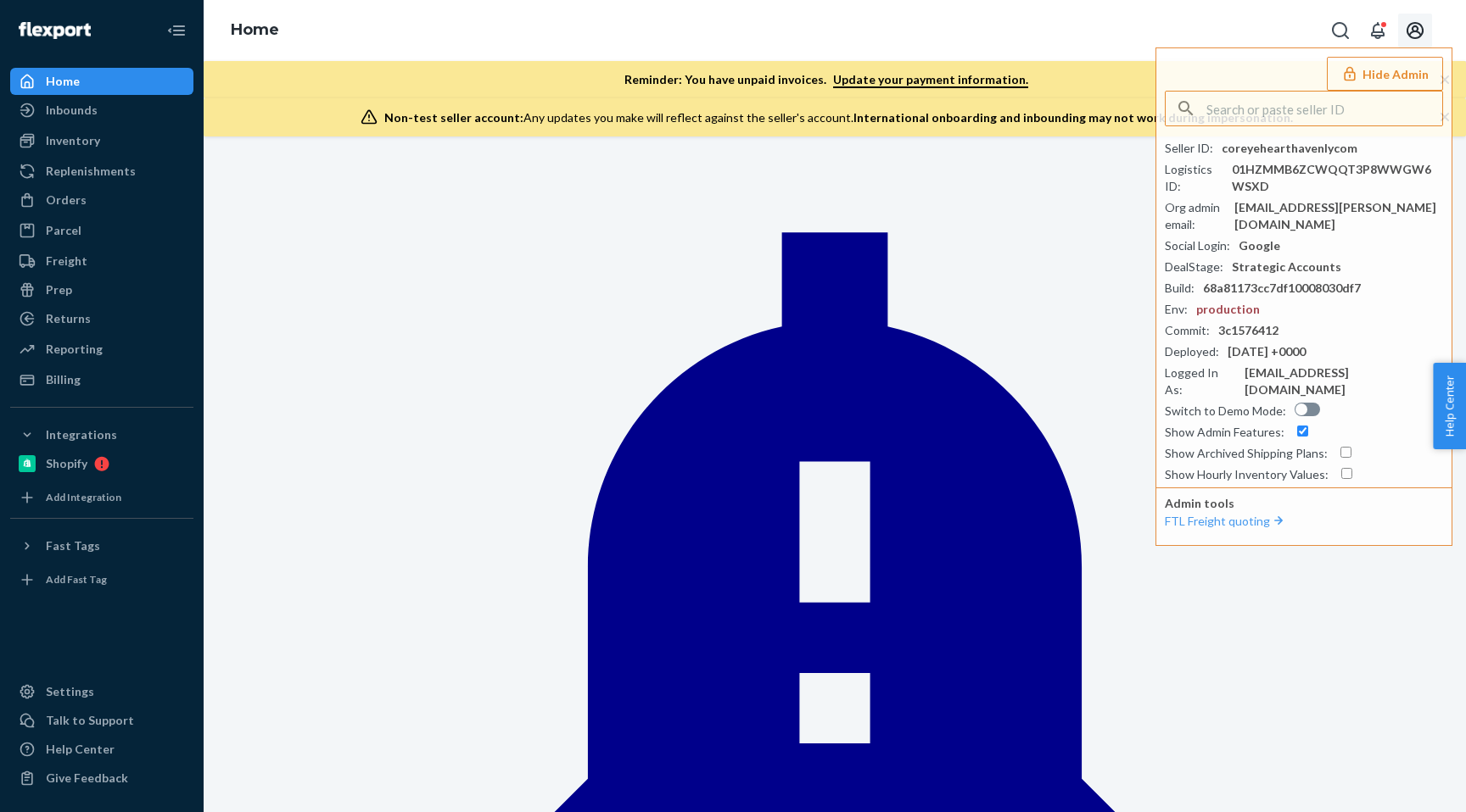
click at [1423, 28] on icon "Open account menu" at bounding box center [1414, 29] width 20 height 20
click at [1182, 20] on div "Home Hide Admin Seller ID : coreyehearthavenlycom Logistics ID : 01HZMMB6ZCWQQT…" at bounding box center [834, 30] width 1262 height 61
